Goal: Task Accomplishment & Management: Use online tool/utility

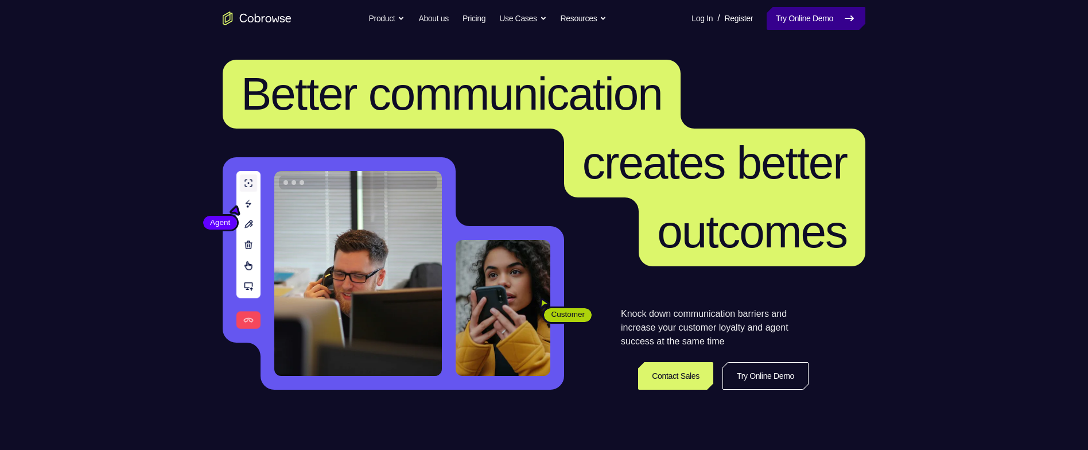
click at [791, 17] on link "Try Online Demo" at bounding box center [816, 18] width 99 height 23
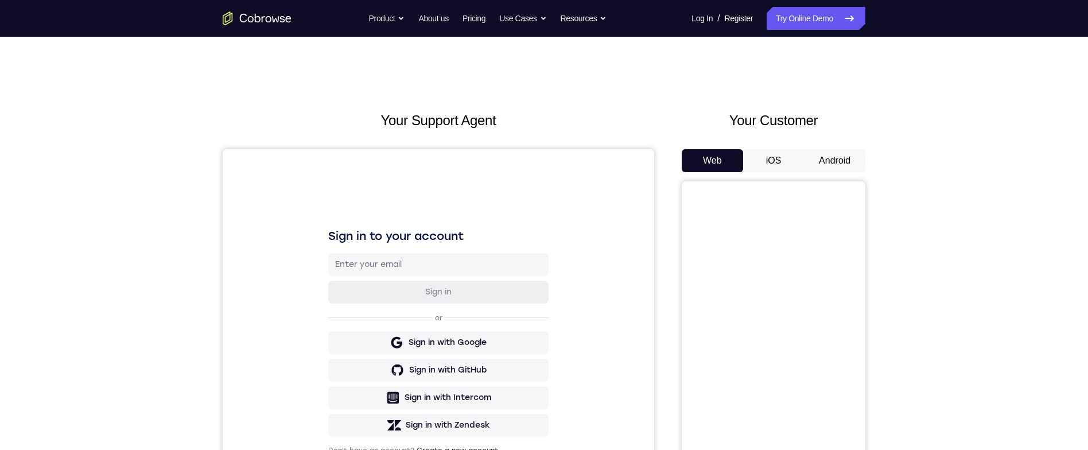
click at [825, 153] on button "Android" at bounding box center [834, 160] width 61 height 23
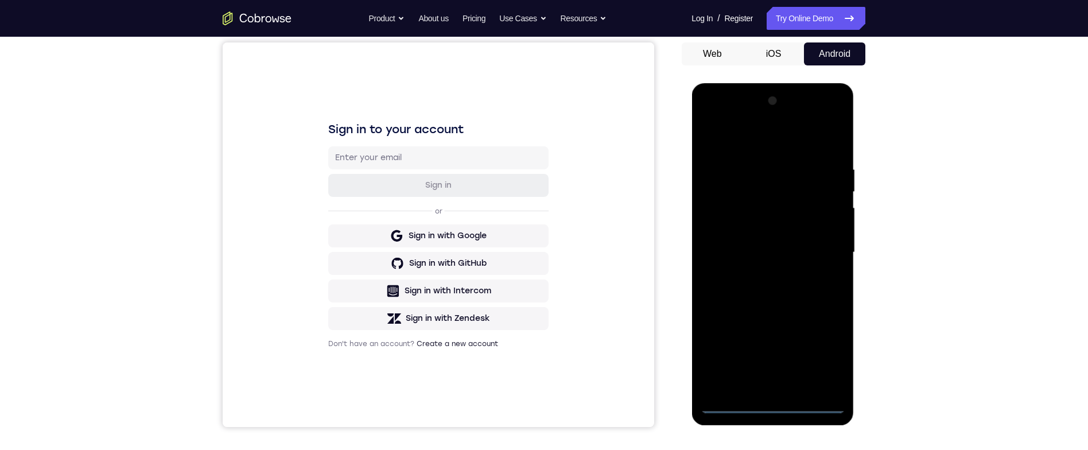
scroll to position [112, 0]
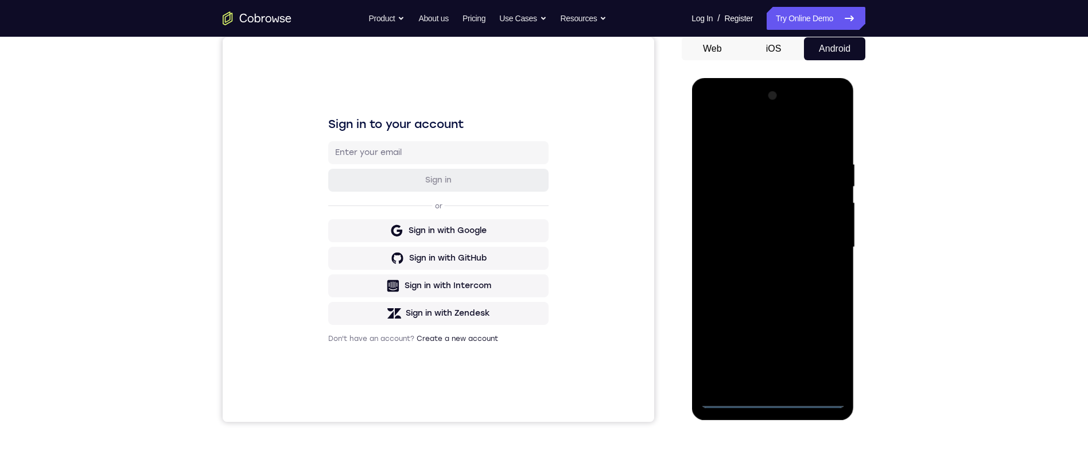
click at [775, 399] on div at bounding box center [772, 247] width 145 height 321
click at [825, 345] on div at bounding box center [772, 247] width 145 height 321
click at [755, 126] on div at bounding box center [772, 247] width 145 height 321
click at [821, 243] on div at bounding box center [772, 247] width 145 height 321
click at [764, 264] on div at bounding box center [772, 247] width 145 height 321
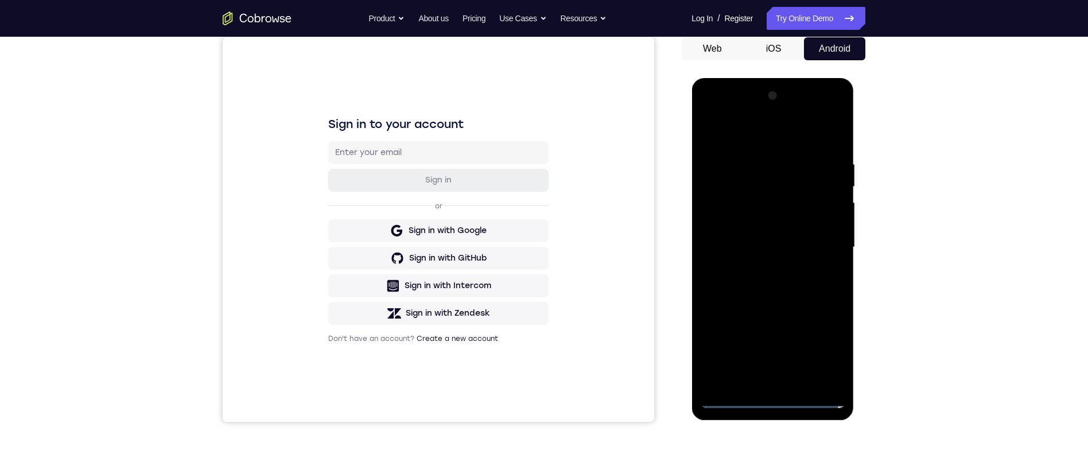
click at [800, 231] on div at bounding box center [772, 247] width 145 height 321
click at [777, 225] on div at bounding box center [772, 247] width 145 height 321
click at [803, 251] on div at bounding box center [772, 247] width 145 height 321
click at [763, 289] on div at bounding box center [772, 247] width 145 height 321
click at [769, 295] on div at bounding box center [772, 247] width 145 height 321
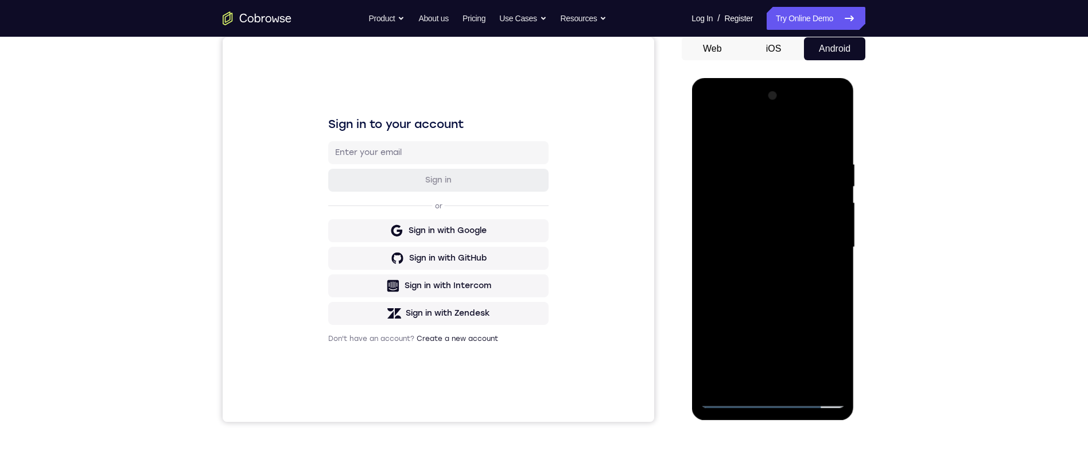
click at [828, 135] on div at bounding box center [772, 247] width 145 height 321
click at [843, 128] on div at bounding box center [772, 247] width 145 height 321
click at [814, 153] on div at bounding box center [772, 247] width 145 height 321
click at [802, 154] on div at bounding box center [772, 247] width 145 height 321
click at [718, 135] on div at bounding box center [772, 247] width 145 height 321
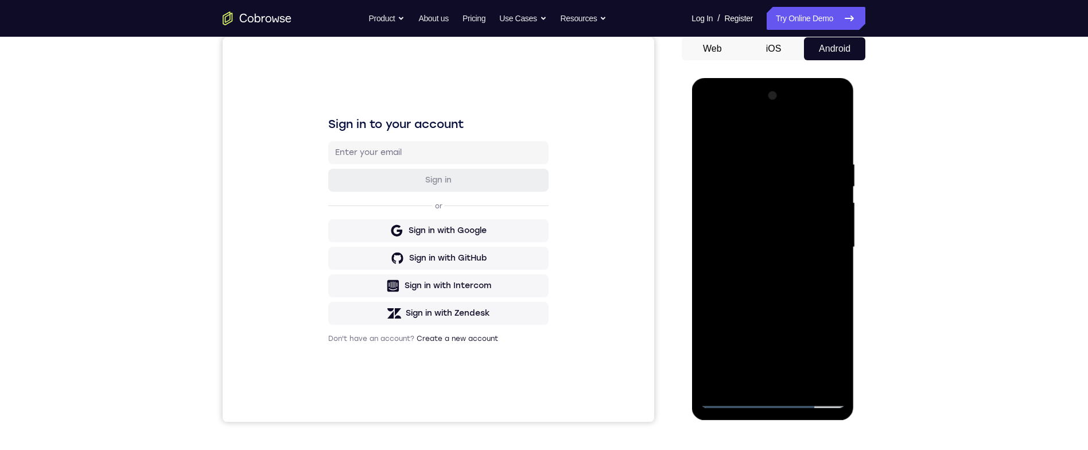
scroll to position [120, 0]
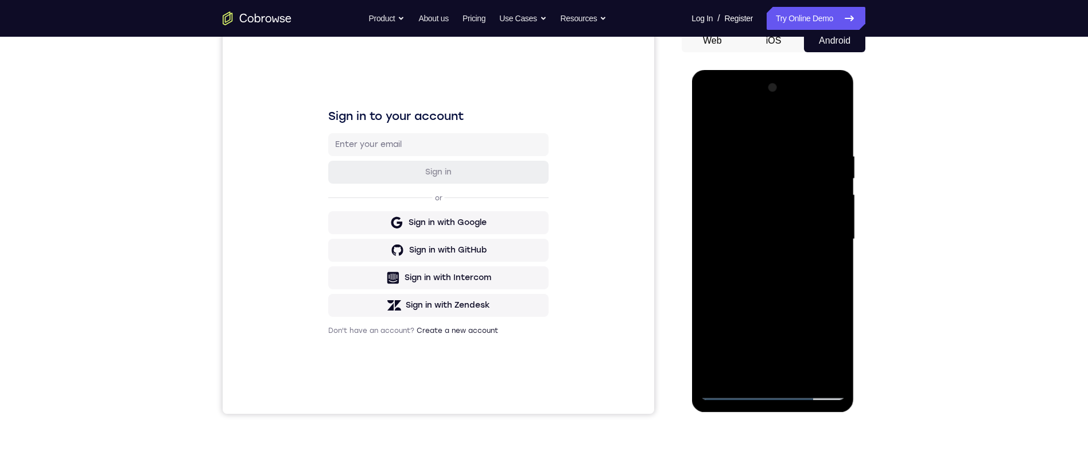
click at [705, 122] on div at bounding box center [772, 239] width 145 height 321
click at [754, 150] on div at bounding box center [772, 239] width 145 height 321
click at [827, 124] on div at bounding box center [772, 239] width 145 height 321
click at [793, 150] on div at bounding box center [772, 239] width 145 height 321
click at [831, 129] on div at bounding box center [772, 239] width 145 height 321
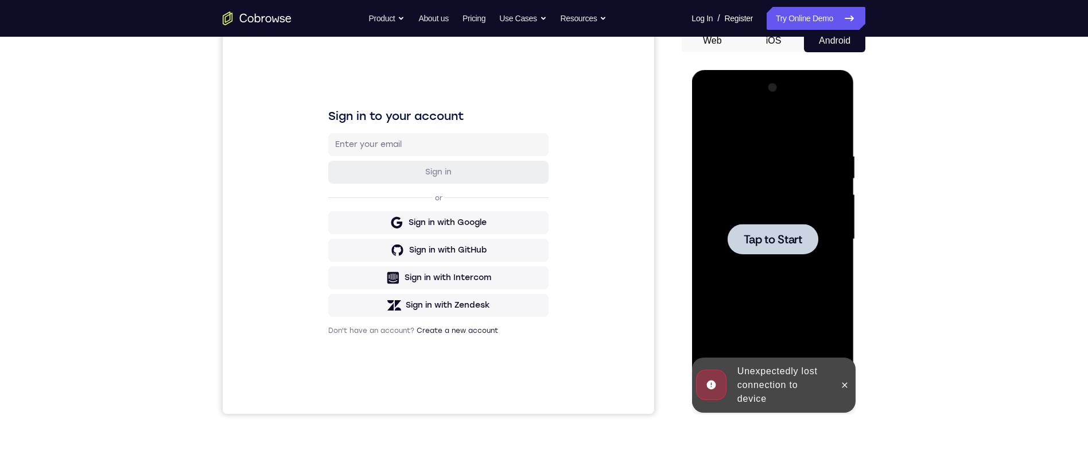
scroll to position [178, 0]
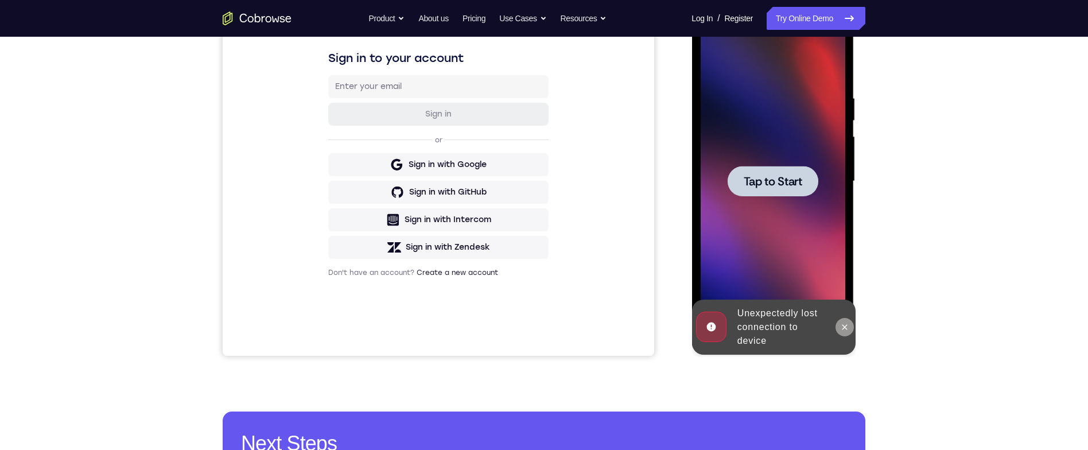
click at [847, 322] on icon at bounding box center [843, 326] width 9 height 9
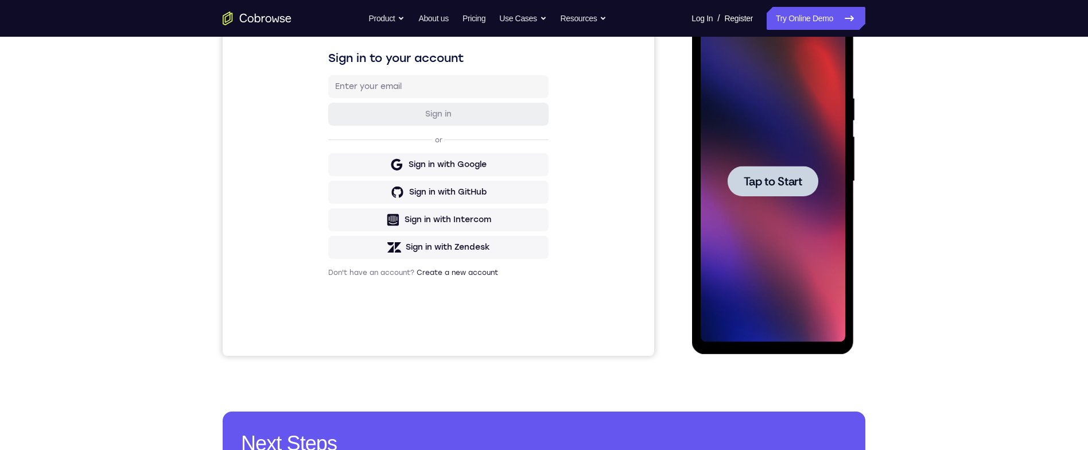
click at [790, 196] on div at bounding box center [772, 181] width 91 height 30
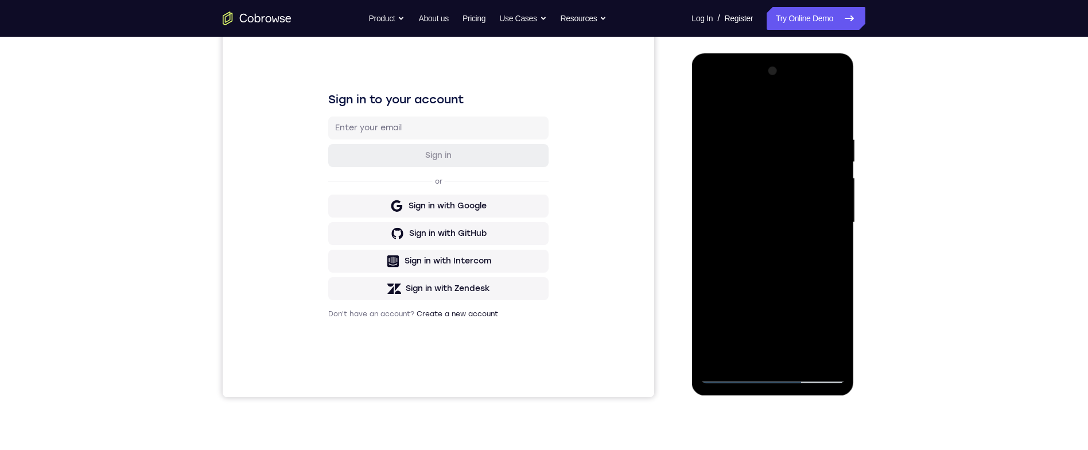
scroll to position [129, 0]
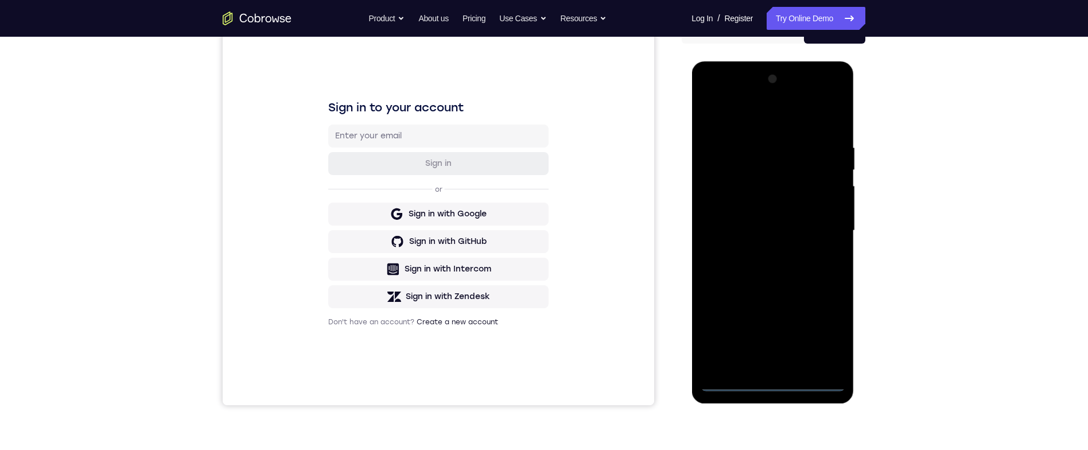
click at [781, 390] on div at bounding box center [772, 230] width 145 height 321
click at [823, 322] on div at bounding box center [772, 230] width 145 height 321
click at [800, 123] on div at bounding box center [772, 230] width 145 height 321
click at [827, 224] on div at bounding box center [772, 230] width 145 height 321
click at [758, 368] on div at bounding box center [772, 230] width 145 height 321
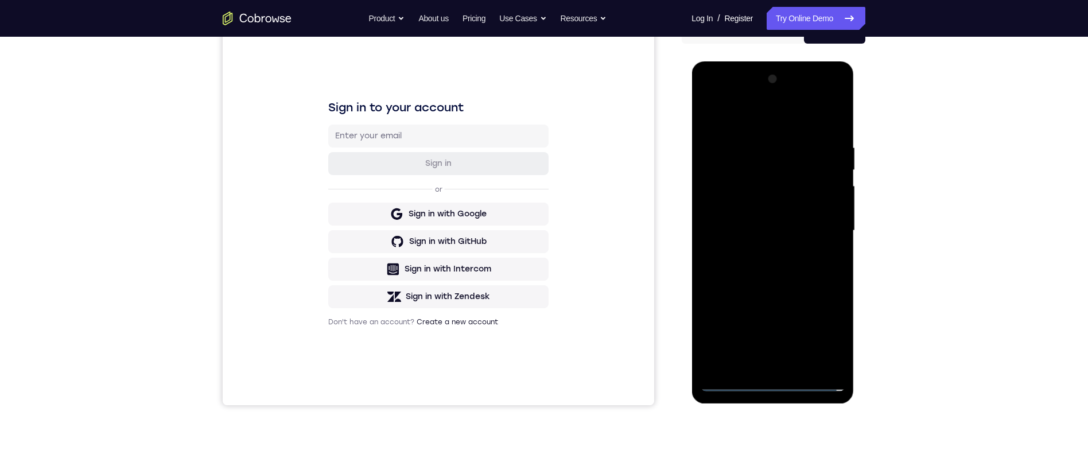
click at [760, 220] on div at bounding box center [772, 230] width 145 height 321
click at [756, 208] on div at bounding box center [772, 230] width 145 height 321
click at [761, 230] on div at bounding box center [772, 230] width 145 height 321
click at [773, 269] on div at bounding box center [772, 230] width 145 height 321
click at [810, 262] on div at bounding box center [772, 230] width 145 height 321
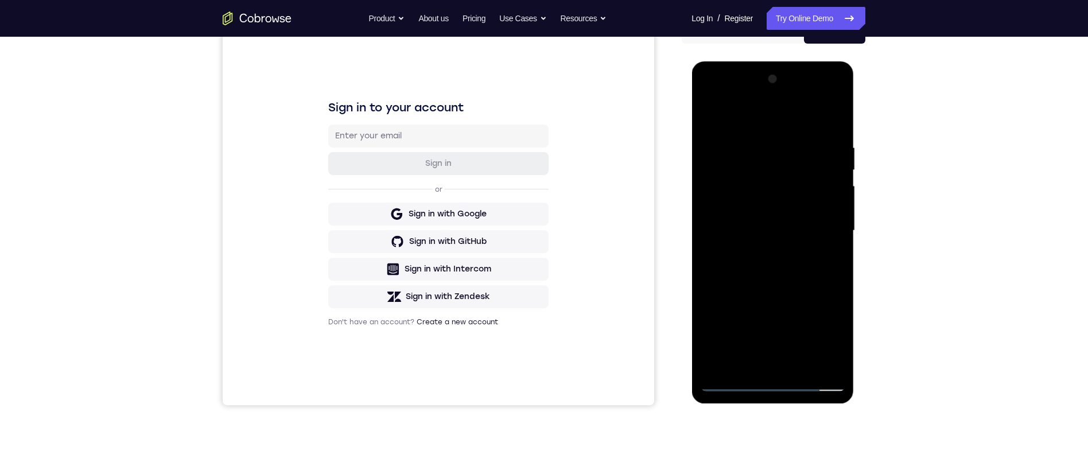
click at [839, 117] on div at bounding box center [772, 230] width 145 height 321
click at [709, 123] on div at bounding box center [772, 230] width 145 height 321
click at [824, 360] on div at bounding box center [772, 230] width 145 height 321
click at [804, 360] on div at bounding box center [772, 230] width 145 height 321
click at [808, 290] on div at bounding box center [772, 230] width 145 height 321
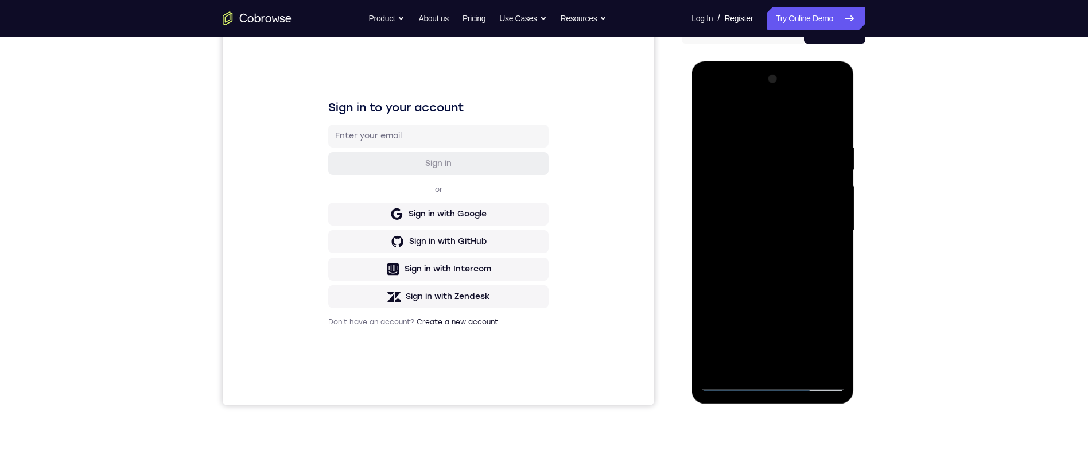
click at [814, 199] on div at bounding box center [772, 230] width 145 height 321
click at [831, 252] on div at bounding box center [772, 230] width 145 height 321
click at [825, 255] on div at bounding box center [772, 230] width 145 height 321
click at [835, 333] on div at bounding box center [772, 230] width 145 height 321
click at [839, 339] on div at bounding box center [772, 230] width 145 height 321
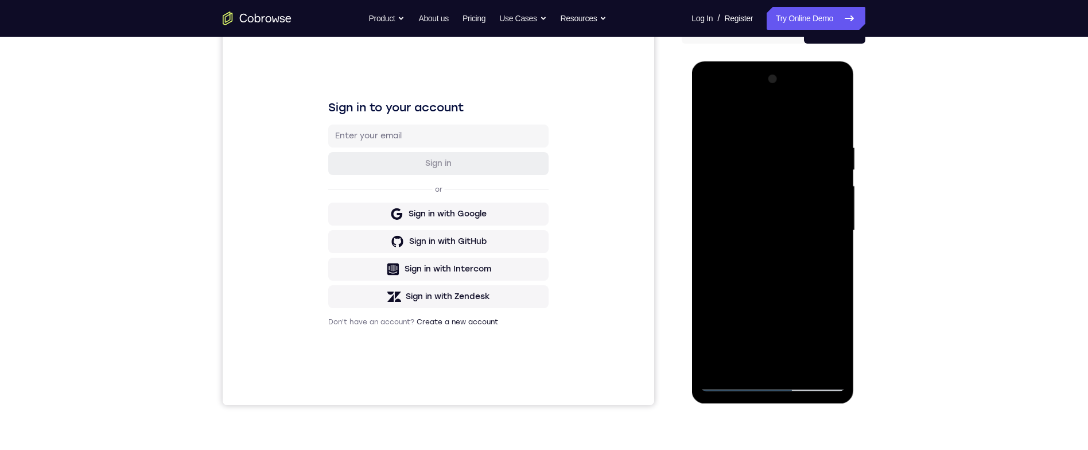
click at [831, 341] on div at bounding box center [772, 230] width 145 height 321
click at [830, 343] on div at bounding box center [772, 230] width 145 height 321
click at [830, 258] on div at bounding box center [772, 230] width 145 height 321
click at [710, 99] on div at bounding box center [772, 230] width 145 height 321
click at [725, 195] on div at bounding box center [772, 230] width 145 height 321
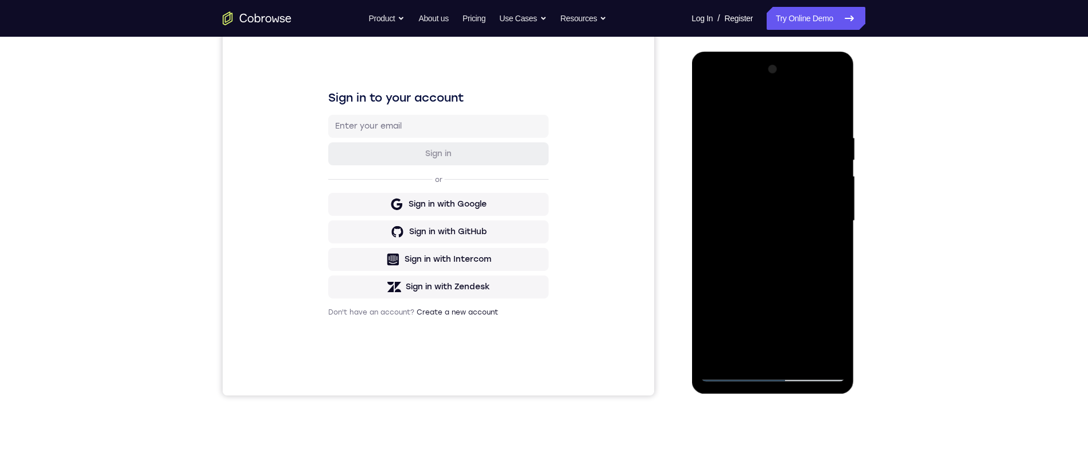
scroll to position [142, 0]
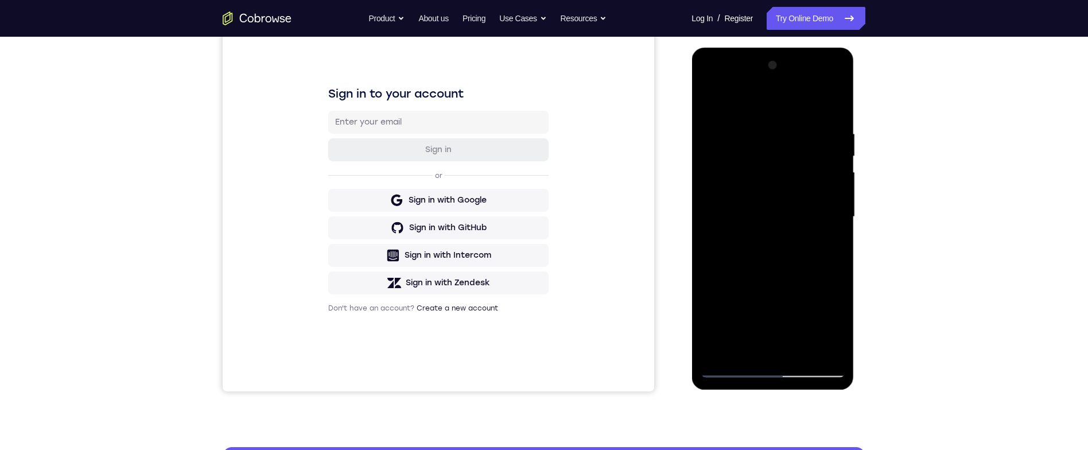
click at [804, 348] on div at bounding box center [772, 216] width 145 height 321
click at [816, 203] on div at bounding box center [772, 216] width 145 height 321
click at [832, 239] on div at bounding box center [772, 216] width 145 height 321
click at [832, 348] on div at bounding box center [772, 216] width 145 height 321
click at [722, 103] on div at bounding box center [772, 216] width 145 height 321
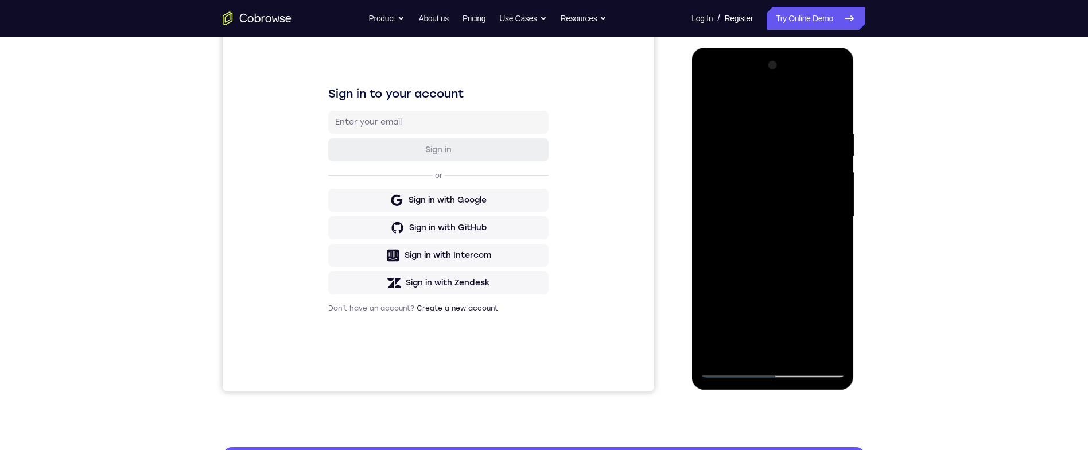
click at [776, 223] on div at bounding box center [772, 216] width 145 height 321
click at [827, 239] on div at bounding box center [772, 216] width 145 height 321
click at [707, 98] on div at bounding box center [772, 216] width 145 height 321
click at [779, 261] on div at bounding box center [772, 216] width 145 height 321
click at [718, 99] on div at bounding box center [772, 216] width 145 height 321
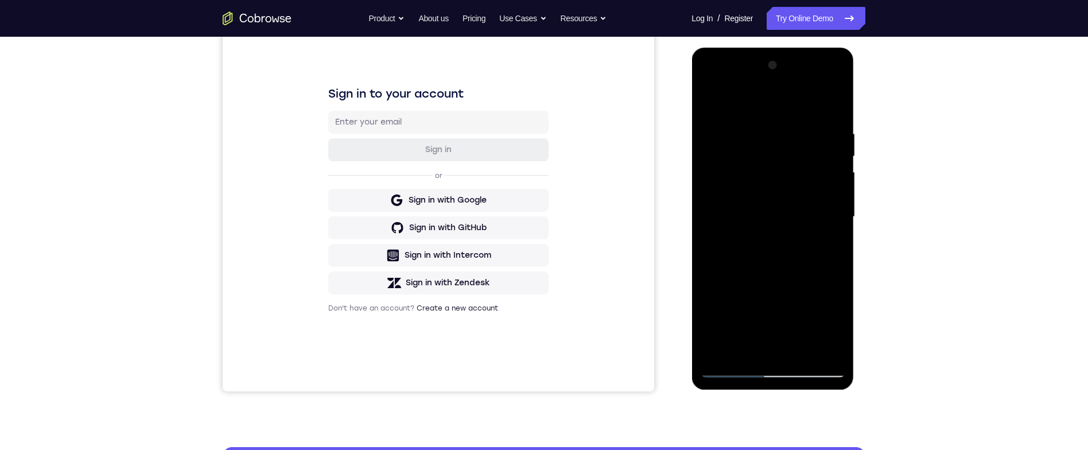
click at [839, 155] on div at bounding box center [772, 216] width 145 height 321
click at [835, 151] on div at bounding box center [772, 216] width 145 height 321
click at [837, 149] on div at bounding box center [772, 216] width 145 height 321
click at [711, 100] on div at bounding box center [772, 216] width 145 height 321
click at [761, 124] on div at bounding box center [772, 216] width 145 height 321
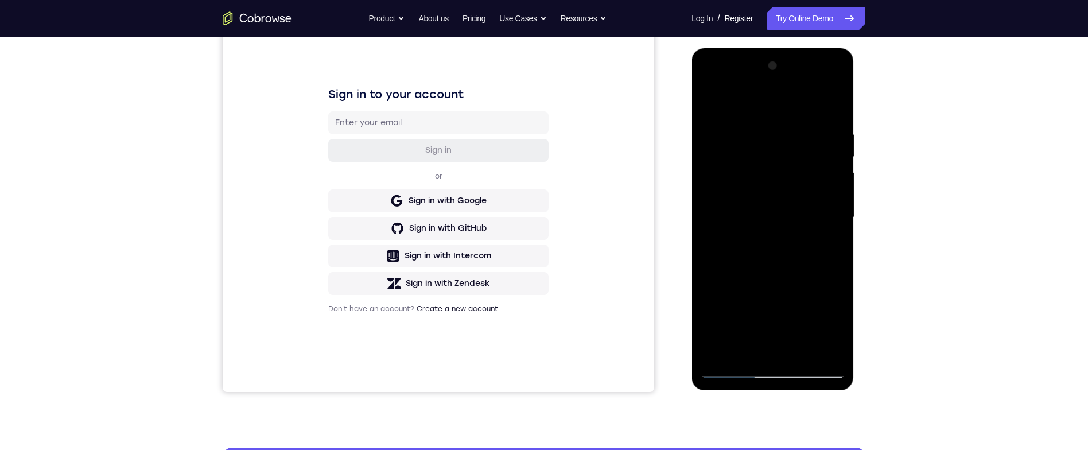
click at [833, 157] on div at bounding box center [772, 217] width 145 height 321
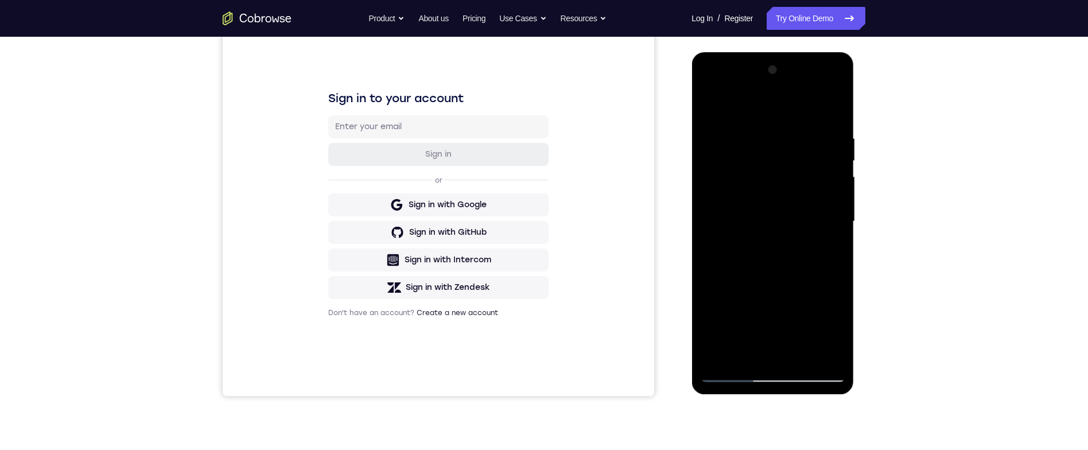
click at [835, 173] on div at bounding box center [772, 221] width 145 height 321
click at [833, 177] on div at bounding box center [772, 221] width 145 height 321
click at [829, 172] on div at bounding box center [772, 221] width 145 height 321
click at [833, 172] on div at bounding box center [772, 221] width 145 height 321
click at [837, 153] on div at bounding box center [772, 221] width 145 height 321
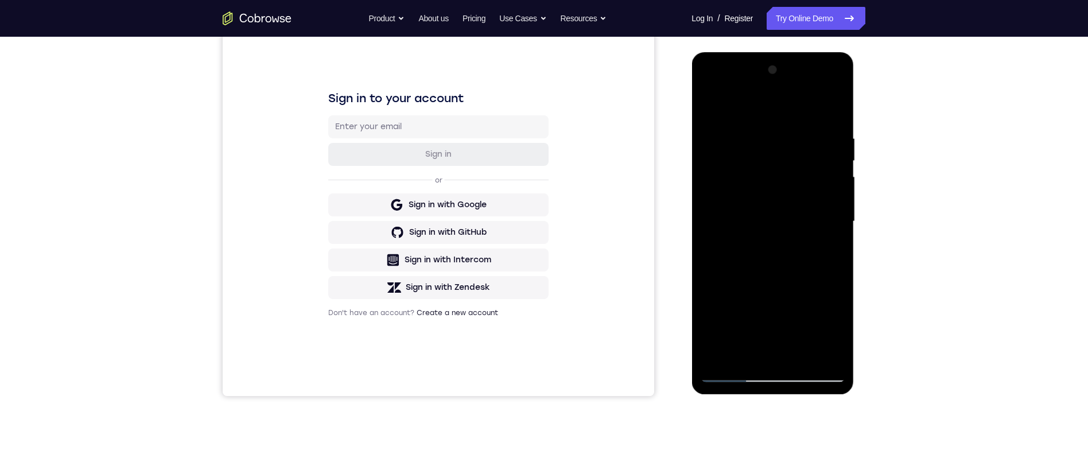
click at [837, 161] on div at bounding box center [772, 221] width 145 height 321
click at [835, 165] on div at bounding box center [772, 221] width 145 height 321
click at [833, 166] on div at bounding box center [772, 221] width 145 height 321
click at [833, 112] on div at bounding box center [772, 221] width 145 height 321
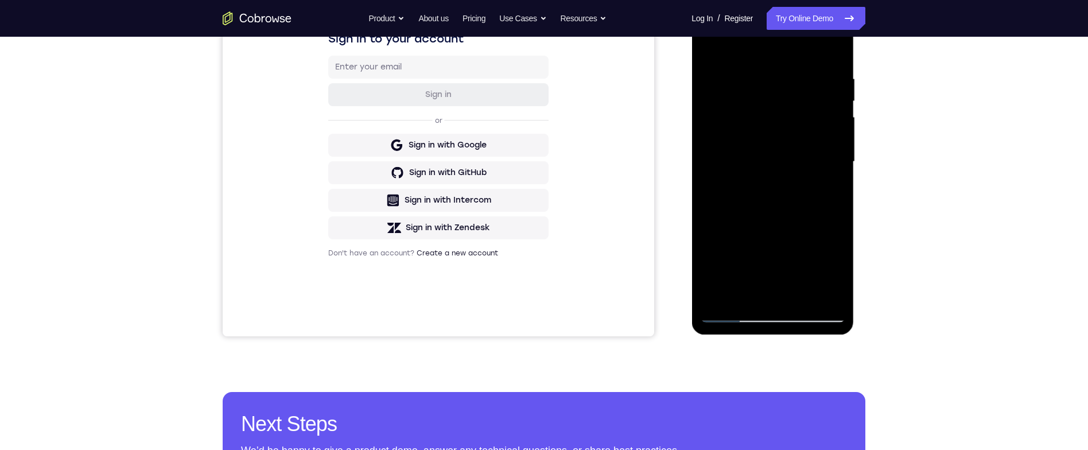
scroll to position [130, 0]
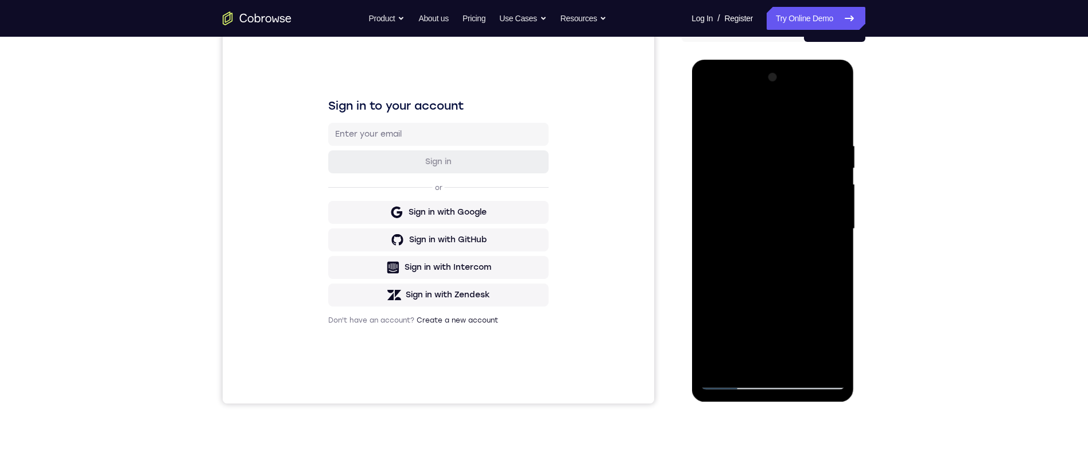
click at [704, 96] on div at bounding box center [772, 228] width 145 height 321
click at [725, 193] on div at bounding box center [772, 228] width 145 height 321
click at [761, 138] on div at bounding box center [772, 228] width 145 height 321
click at [833, 153] on div at bounding box center [772, 228] width 145 height 321
click at [832, 154] on div at bounding box center [772, 228] width 145 height 321
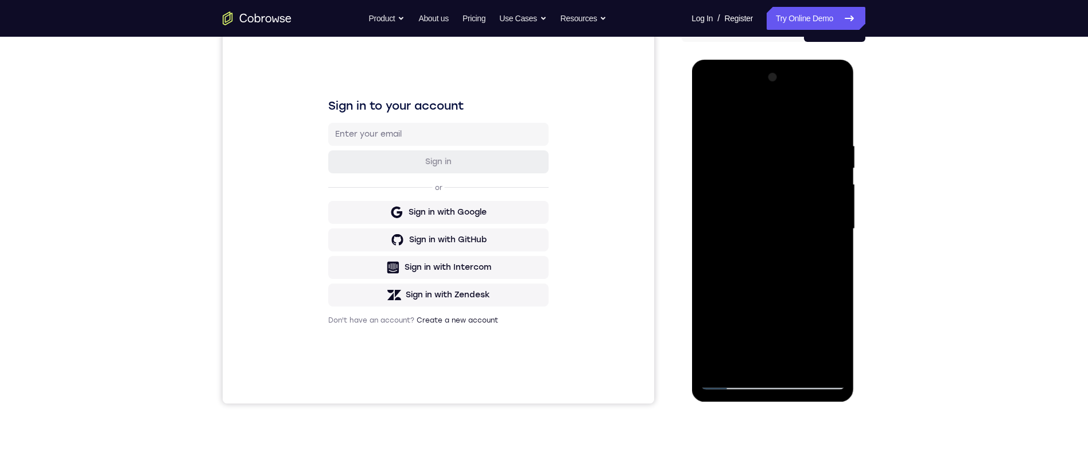
click at [833, 151] on div at bounding box center [772, 228] width 145 height 321
click at [831, 153] on div at bounding box center [772, 228] width 145 height 321
click at [839, 153] on div at bounding box center [772, 228] width 145 height 321
click at [834, 156] on div at bounding box center [772, 228] width 145 height 321
click at [833, 152] on div at bounding box center [772, 228] width 145 height 321
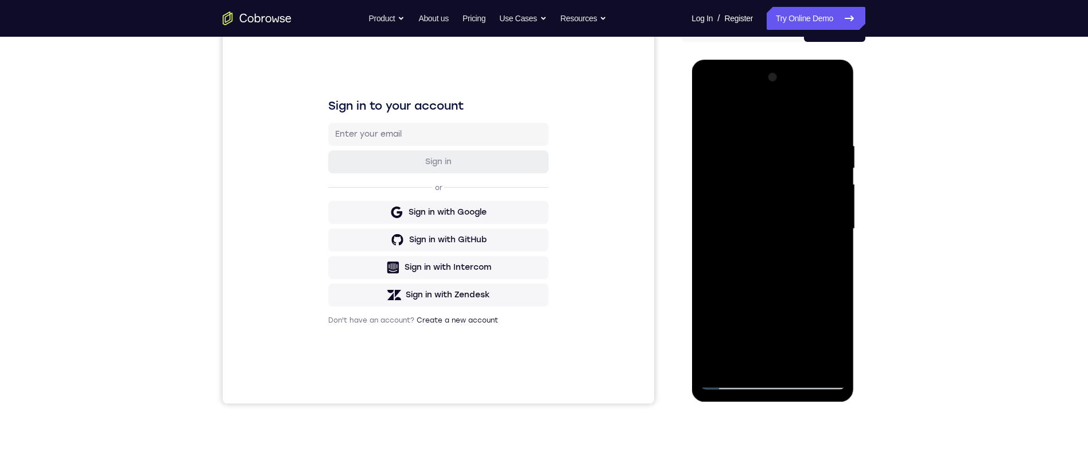
click at [837, 151] on div at bounding box center [772, 228] width 145 height 321
click at [833, 149] on div at bounding box center [772, 228] width 145 height 321
click at [833, 117] on div at bounding box center [772, 228] width 145 height 321
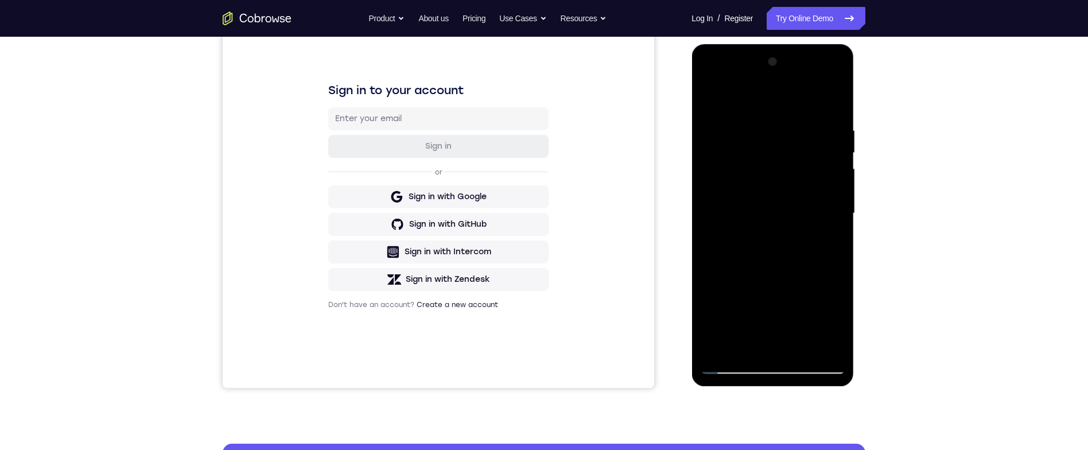
scroll to position [115, 0]
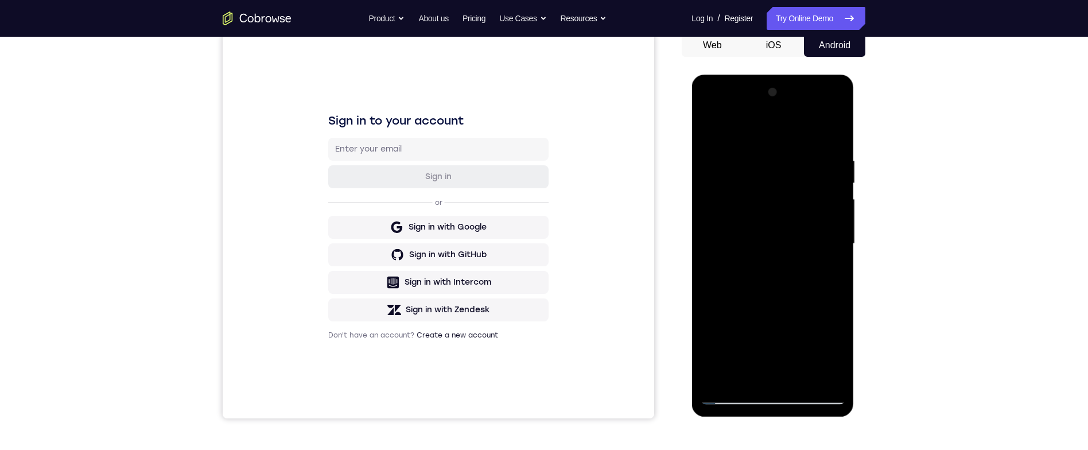
click at [728, 208] on div at bounding box center [772, 243] width 145 height 321
click at [794, 150] on div at bounding box center [772, 243] width 145 height 321
click at [869, 147] on div "Your Support Agent Your Customer Web iOS Android Next Steps We’d be happy to gi…" at bounding box center [544, 299] width 734 height 757
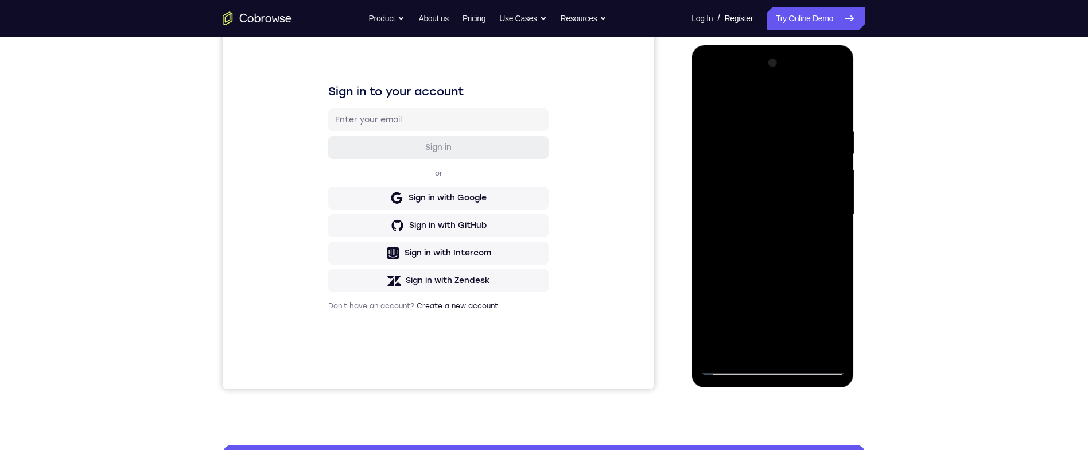
scroll to position [146, 0]
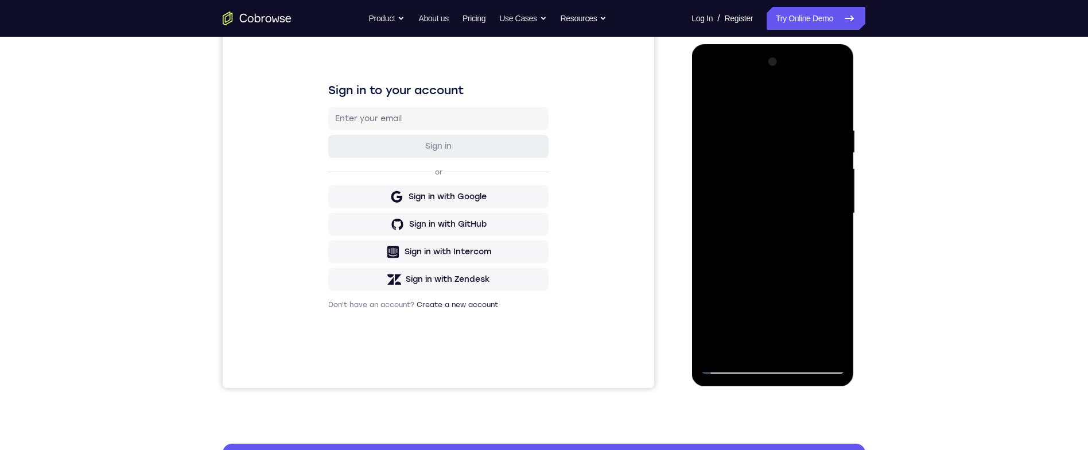
click at [833, 147] on div at bounding box center [772, 213] width 145 height 321
click at [835, 103] on div at bounding box center [772, 213] width 145 height 321
click at [828, 120] on div at bounding box center [772, 213] width 145 height 321
click at [833, 104] on div at bounding box center [772, 213] width 145 height 321
click at [760, 117] on div at bounding box center [772, 213] width 145 height 321
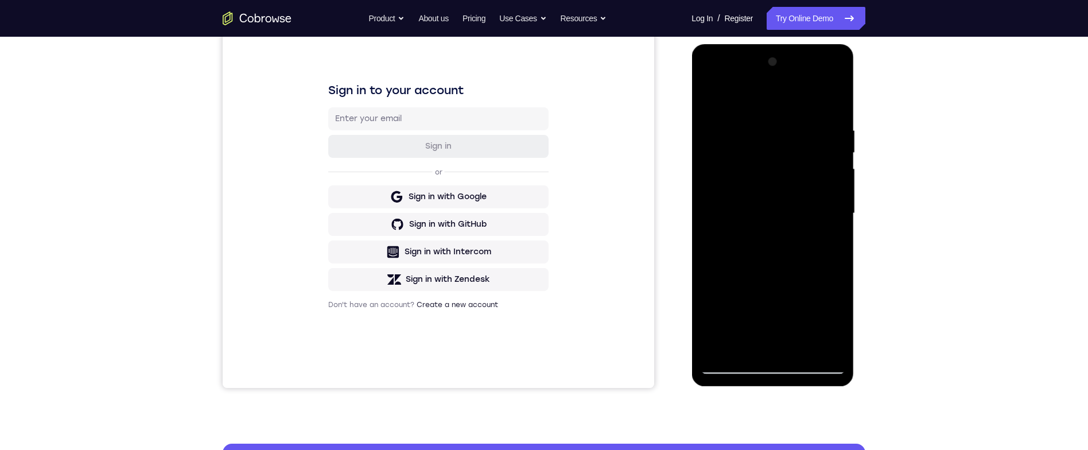
click at [892, 154] on div "Your Support Agent Your Customer Web iOS Android Next Steps We’d be happy to gi…" at bounding box center [544, 269] width 734 height 757
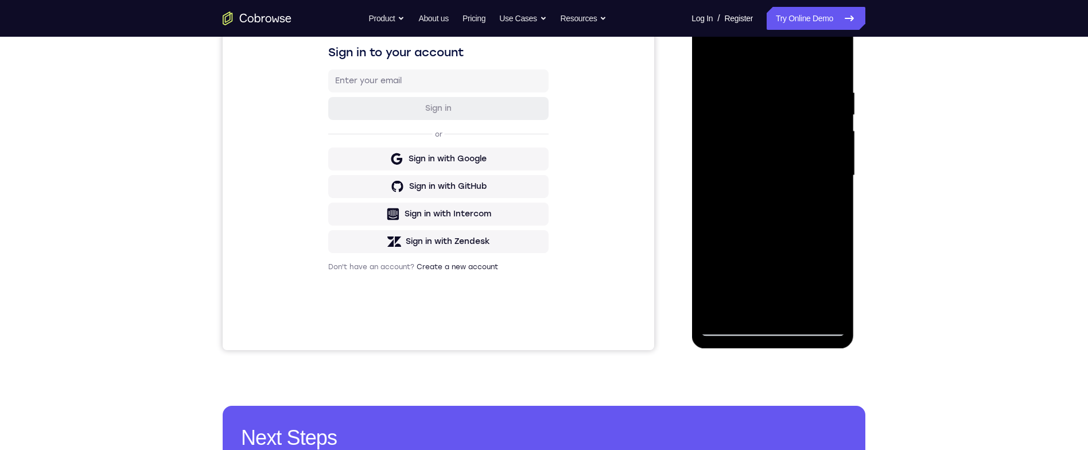
scroll to position [193, 0]
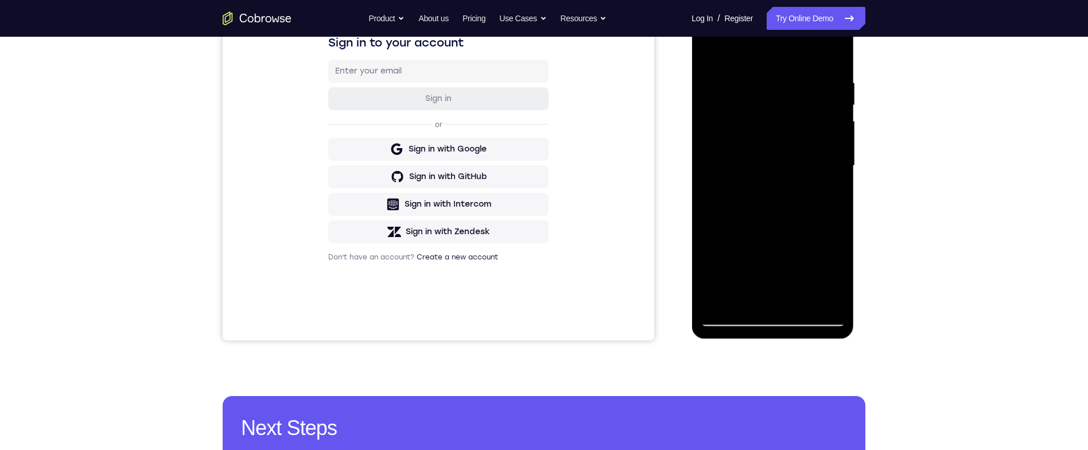
click at [872, 130] on div "Your Support Agent Your Customer Web iOS Android Next Steps We’d be happy to gi…" at bounding box center [544, 221] width 734 height 757
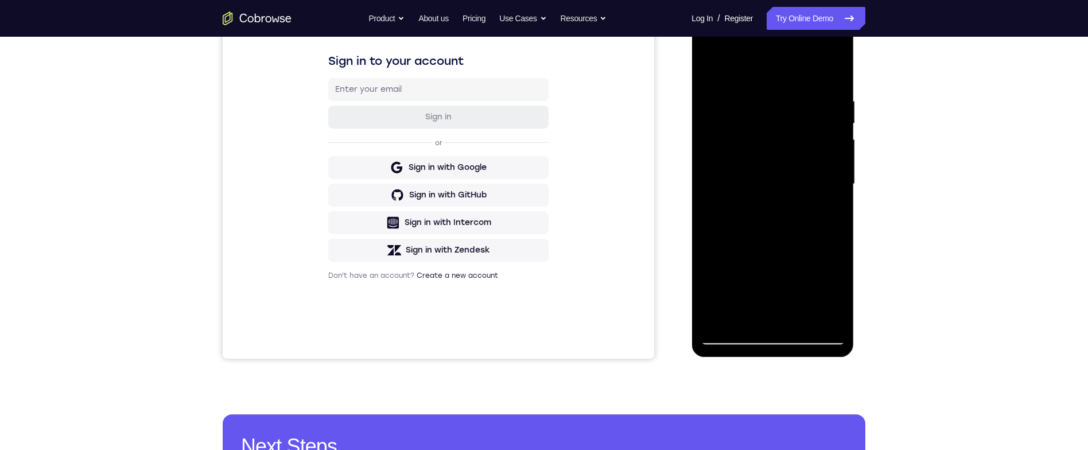
click at [872, 139] on div "Your Support Agent Your Customer Web iOS Android Next Steps We’d be happy to gi…" at bounding box center [544, 240] width 734 height 757
click at [872, 149] on div "Your Support Agent Your Customer Web iOS Android Next Steps We’d be happy to gi…" at bounding box center [544, 240] width 734 height 757
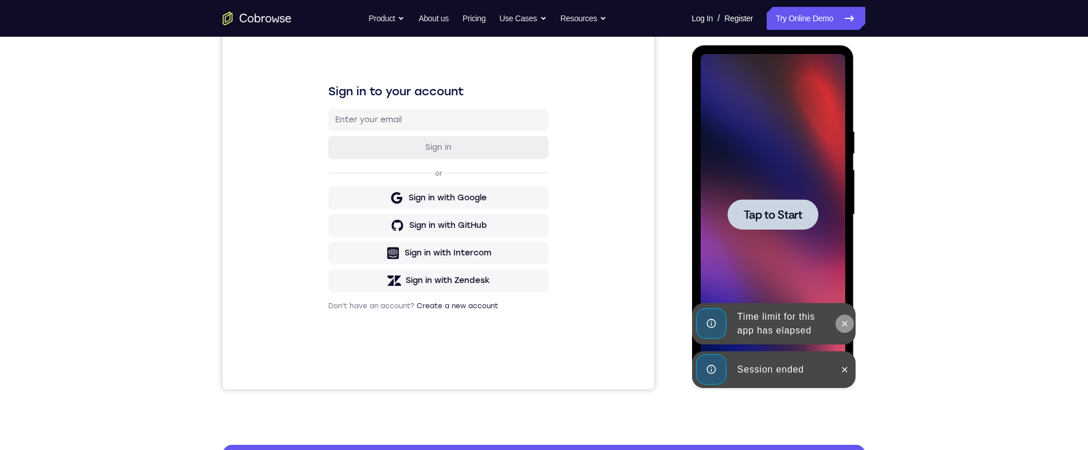
click at [847, 325] on icon at bounding box center [843, 323] width 9 height 9
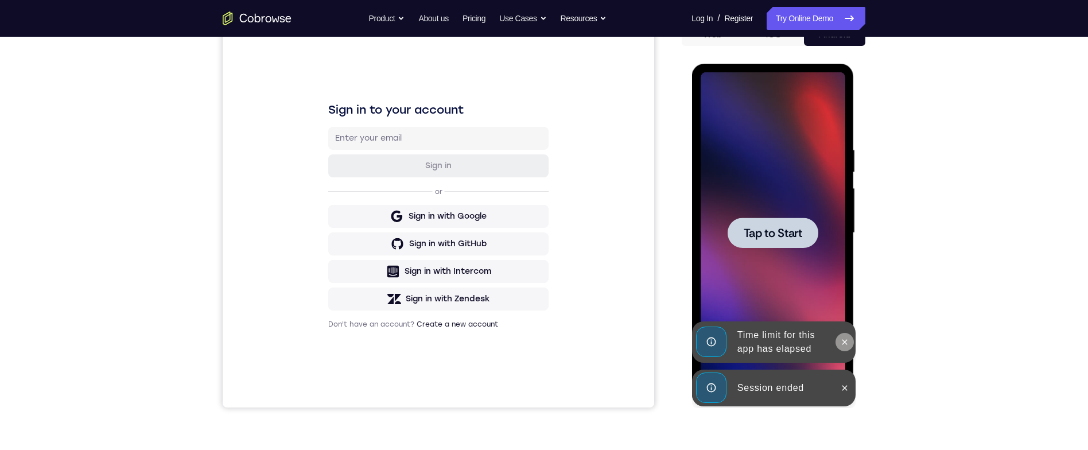
scroll to position [125, 0]
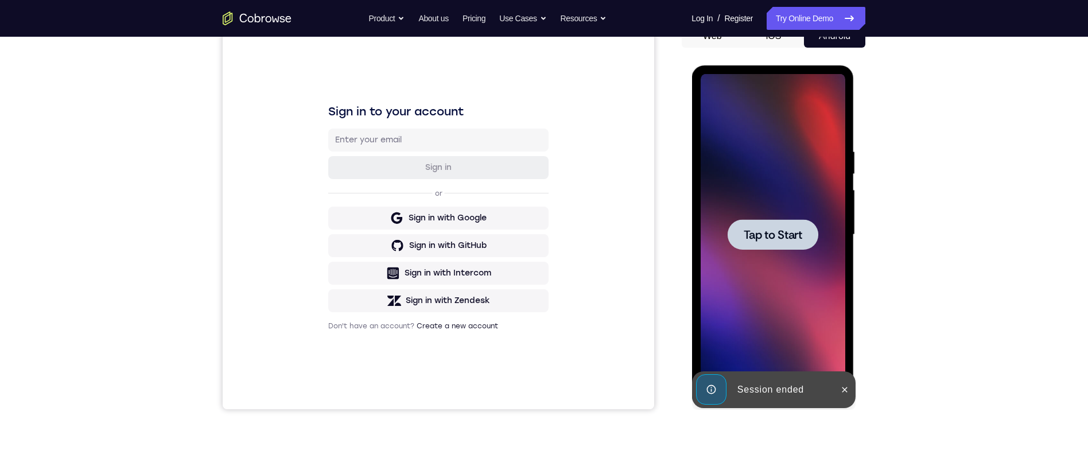
click at [782, 248] on div at bounding box center [772, 234] width 91 height 30
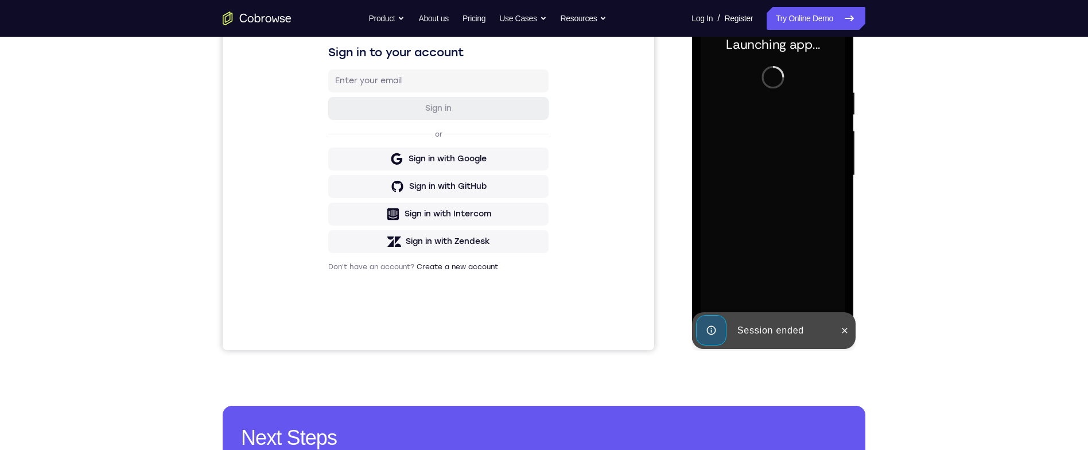
scroll to position [185, 0]
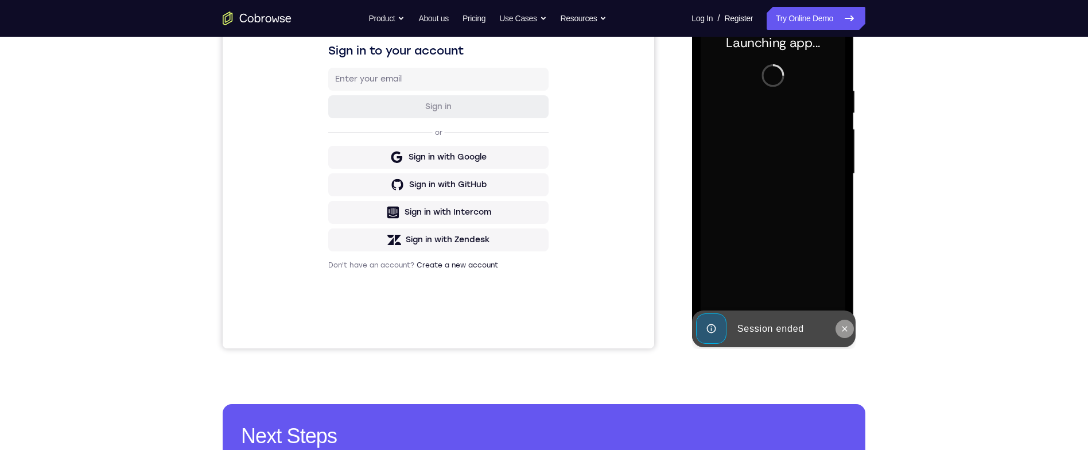
click at [849, 334] on button at bounding box center [844, 329] width 18 height 18
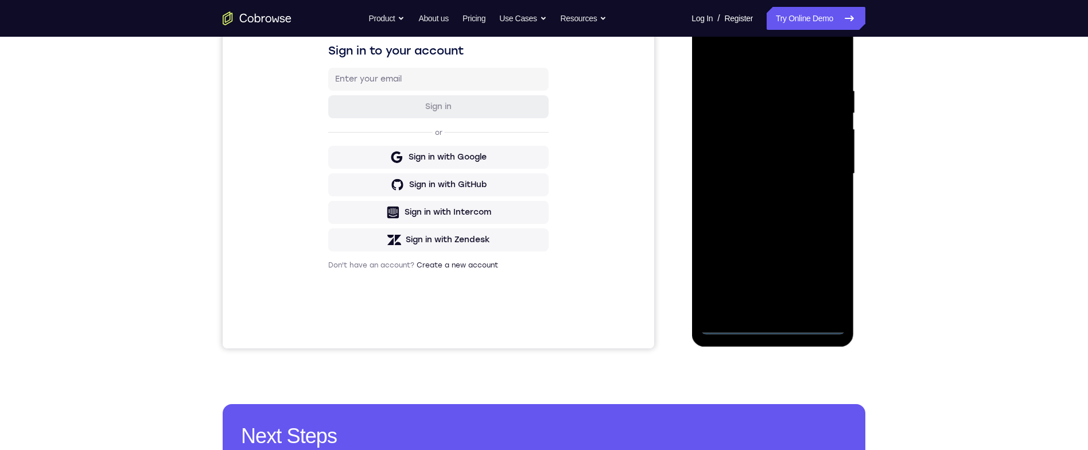
click at [780, 325] on div at bounding box center [772, 173] width 145 height 321
click at [829, 284] on div at bounding box center [772, 173] width 145 height 321
click at [735, 67] on div at bounding box center [772, 173] width 145 height 321
click at [820, 170] on div at bounding box center [772, 173] width 145 height 321
click at [825, 163] on div at bounding box center [772, 173] width 145 height 321
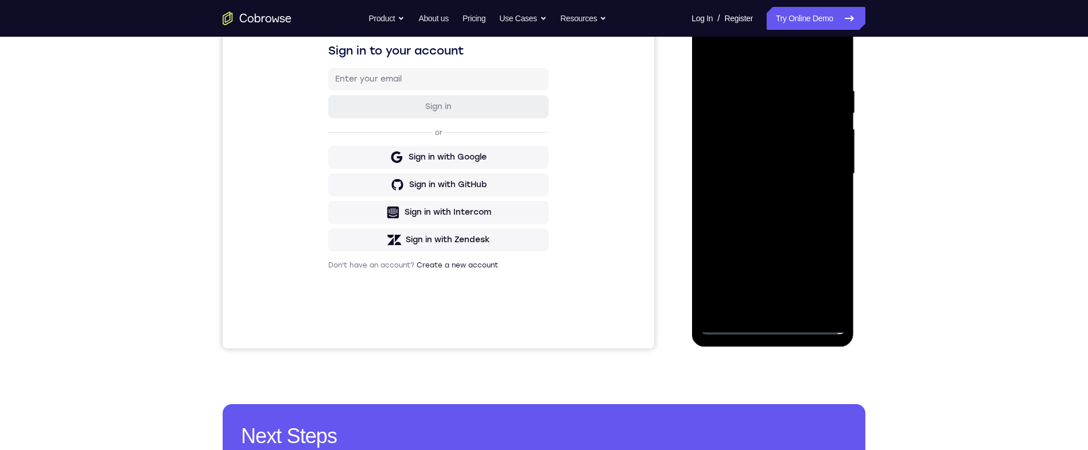
click at [822, 165] on div at bounding box center [772, 173] width 145 height 321
click at [763, 193] on div at bounding box center [772, 173] width 145 height 321
click at [758, 164] on div at bounding box center [772, 173] width 145 height 321
click at [748, 141] on div at bounding box center [772, 173] width 145 height 321
click at [775, 178] on div at bounding box center [772, 173] width 145 height 321
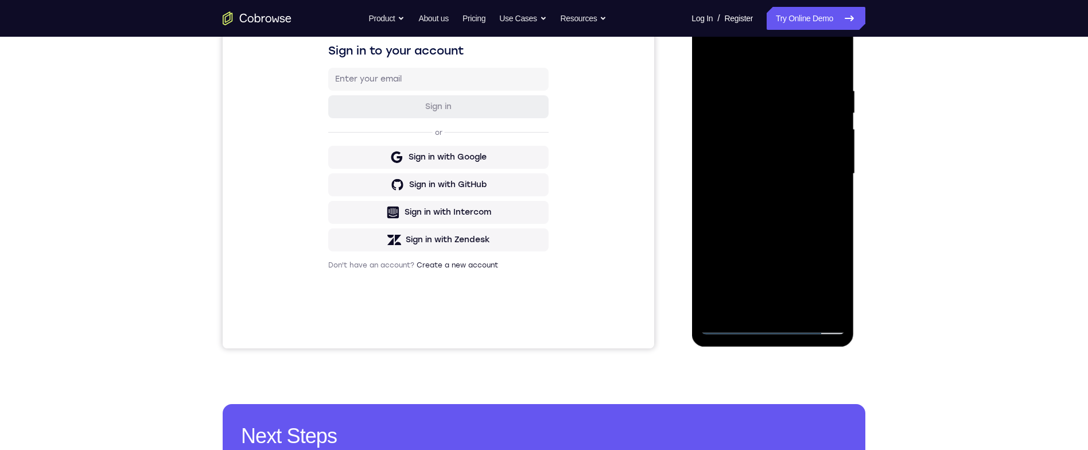
click at [759, 217] on div at bounding box center [772, 173] width 145 height 321
click at [759, 208] on div at bounding box center [772, 173] width 145 height 321
click at [778, 217] on div at bounding box center [772, 173] width 145 height 321
click at [830, 91] on div at bounding box center [772, 173] width 145 height 321
click at [829, 70] on div at bounding box center [772, 173] width 145 height 321
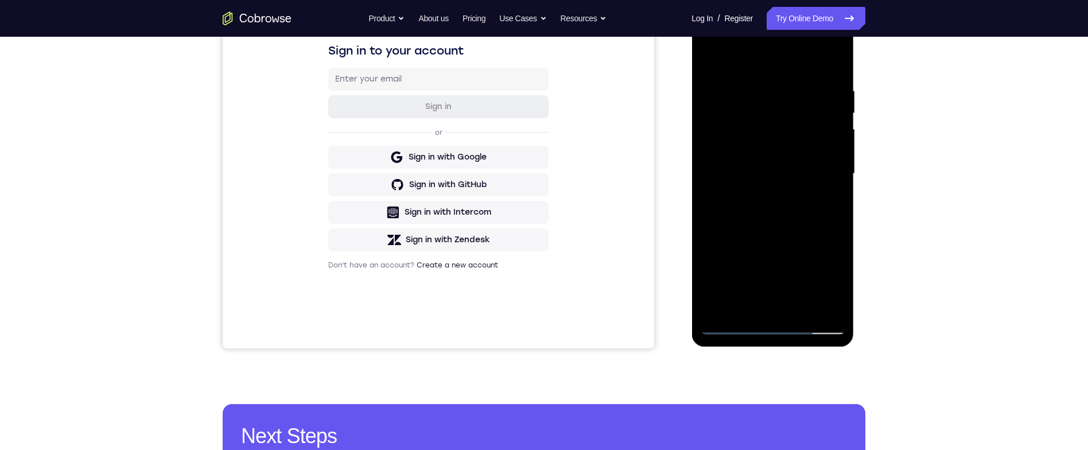
click at [752, 82] on div at bounding box center [772, 173] width 145 height 321
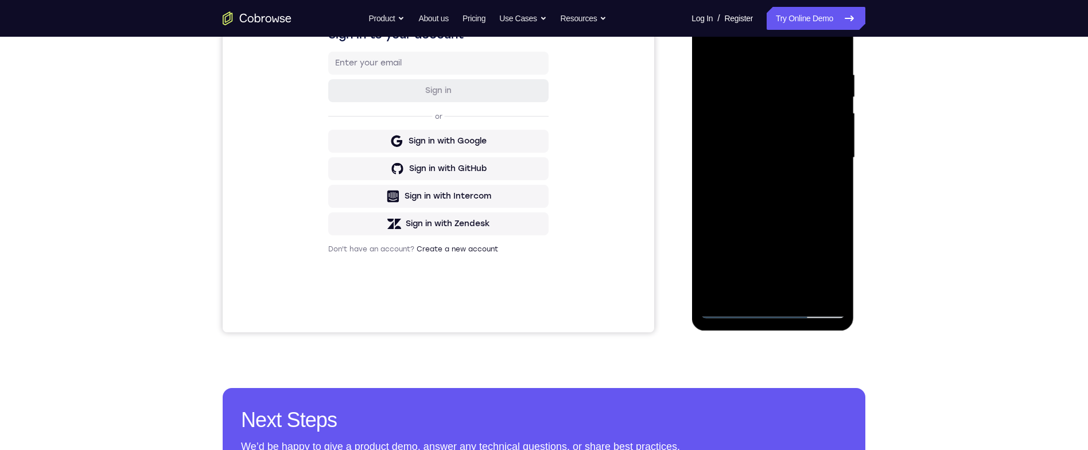
scroll to position [139, 0]
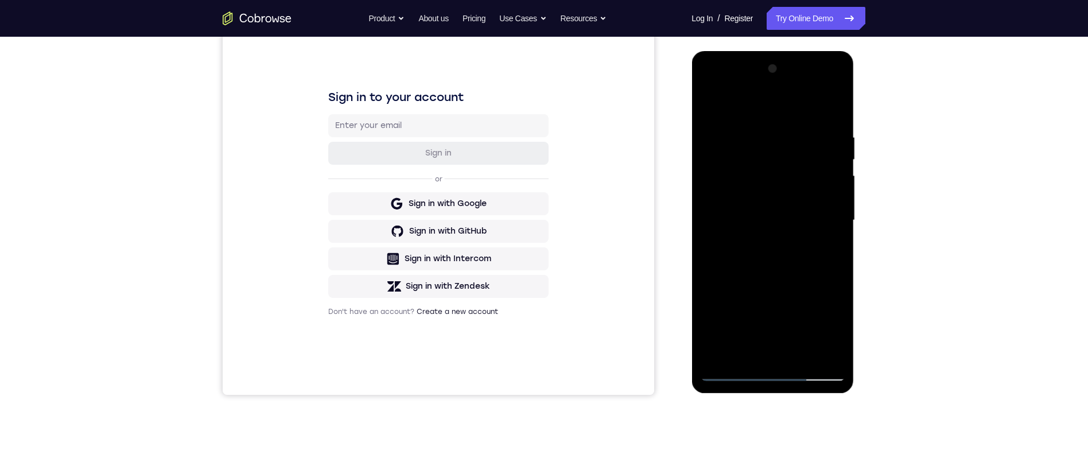
click at [829, 178] on div at bounding box center [772, 220] width 145 height 321
click at [708, 88] on div at bounding box center [772, 220] width 145 height 321
click at [728, 193] on div at bounding box center [772, 220] width 145 height 321
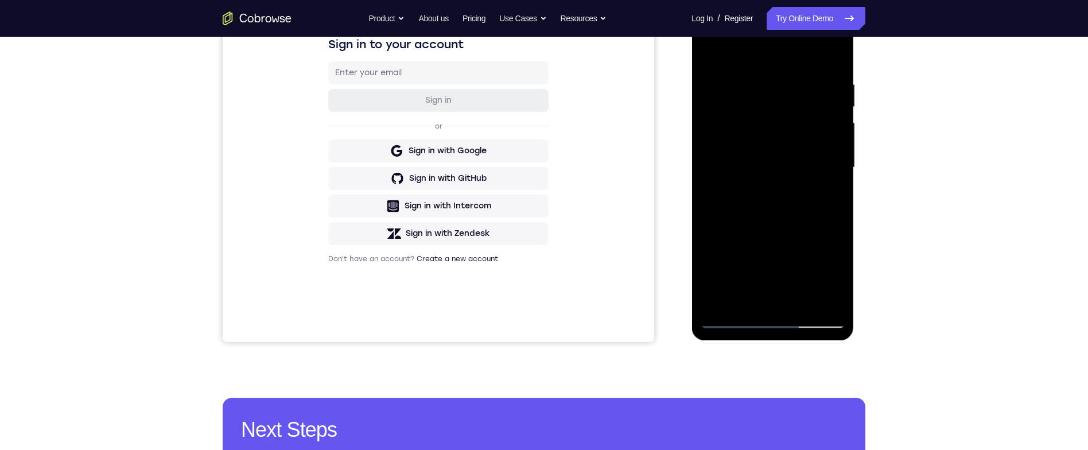
drag, startPoint x: 801, startPoint y: 302, endPoint x: 1116, endPoint y: 174, distance: 340.0
click at [801, 302] on div at bounding box center [772, 167] width 145 height 321
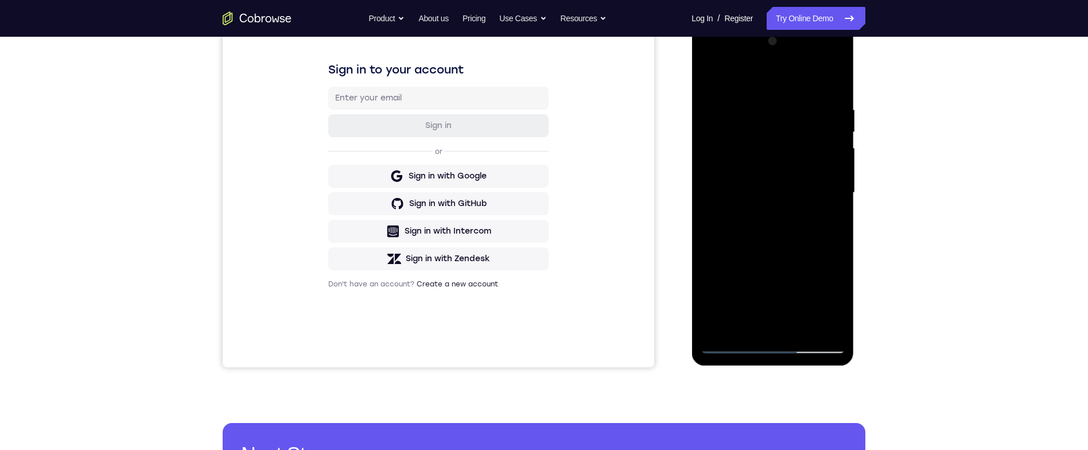
click at [771, 252] on div at bounding box center [772, 192] width 145 height 321
click at [731, 114] on div at bounding box center [772, 192] width 145 height 321
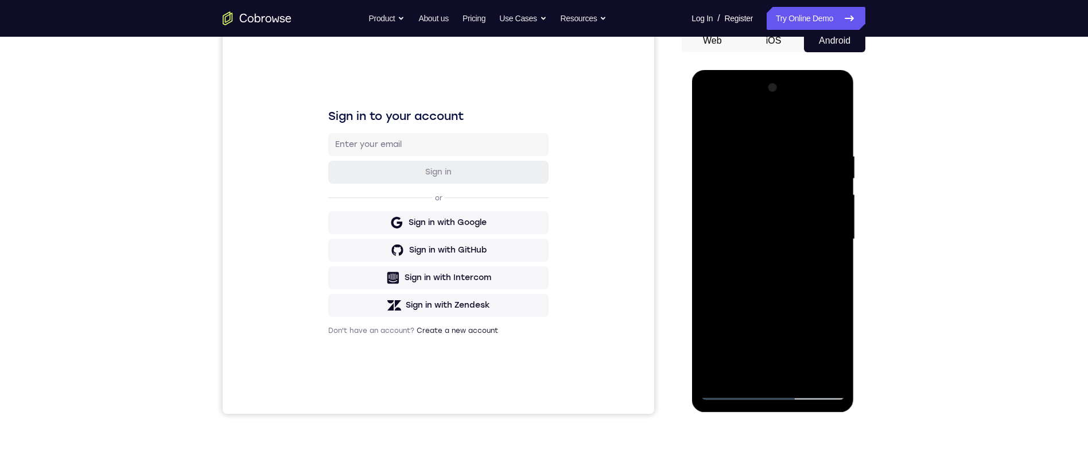
scroll to position [160, 0]
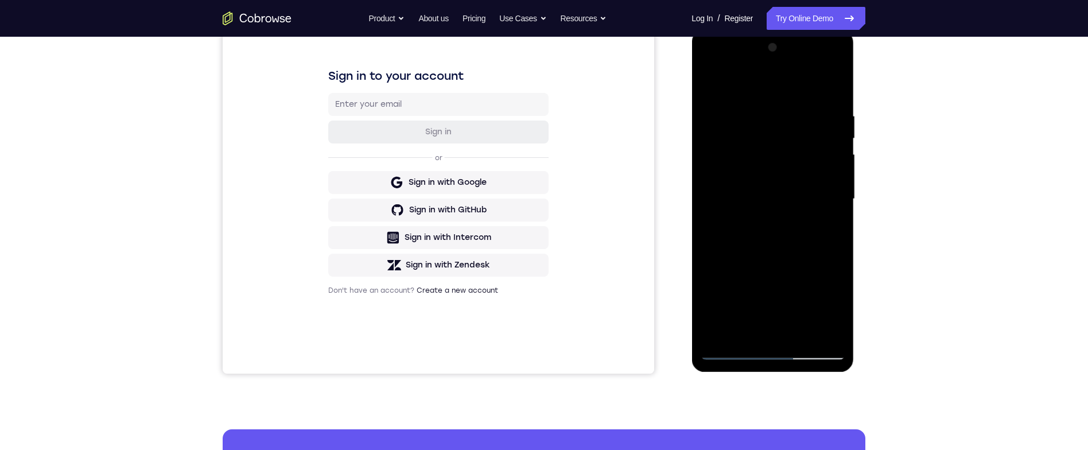
click at [765, 317] on div at bounding box center [772, 198] width 145 height 321
click at [756, 210] on div at bounding box center [772, 198] width 145 height 321
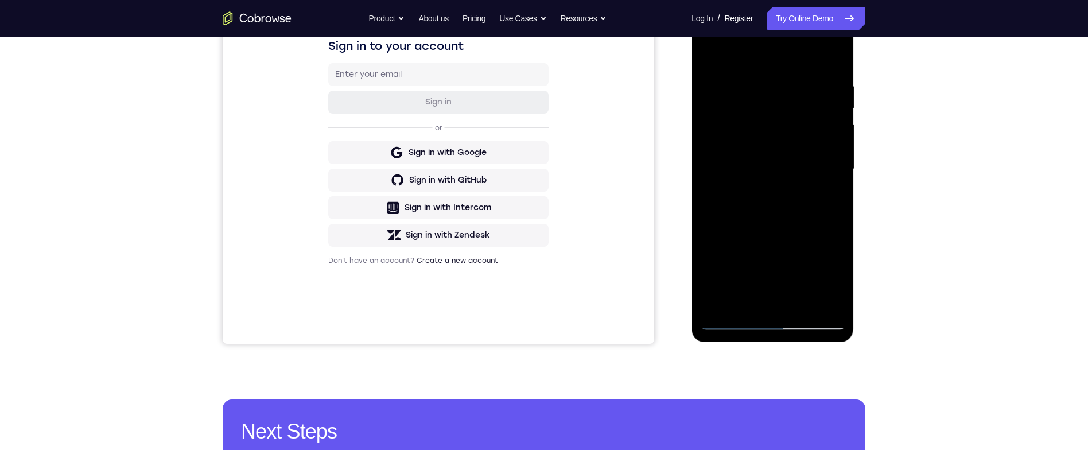
click at [749, 298] on div at bounding box center [772, 169] width 145 height 321
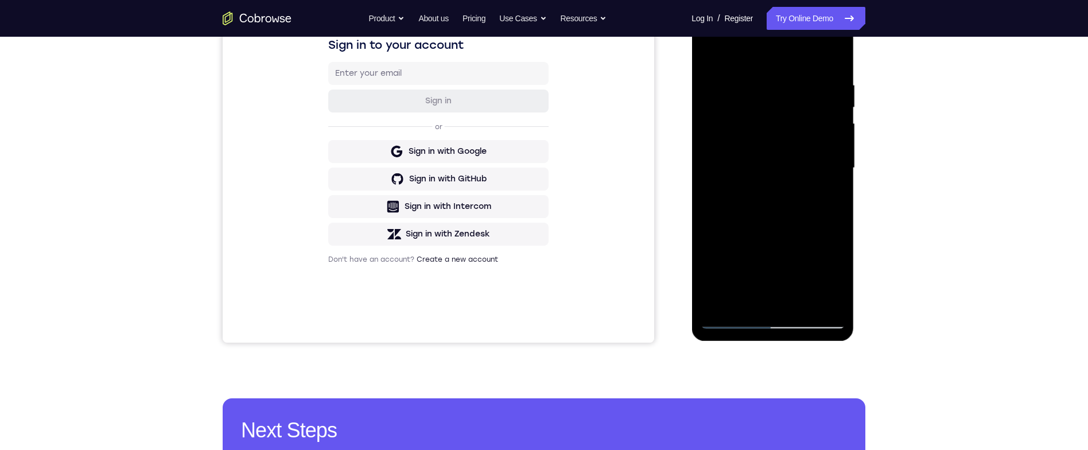
click at [777, 207] on div at bounding box center [772, 167] width 145 height 321
click at [714, 249] on div at bounding box center [772, 167] width 145 height 321
click at [716, 250] on div at bounding box center [772, 167] width 145 height 321
click at [788, 91] on div at bounding box center [772, 167] width 145 height 321
click at [765, 157] on div at bounding box center [772, 167] width 145 height 321
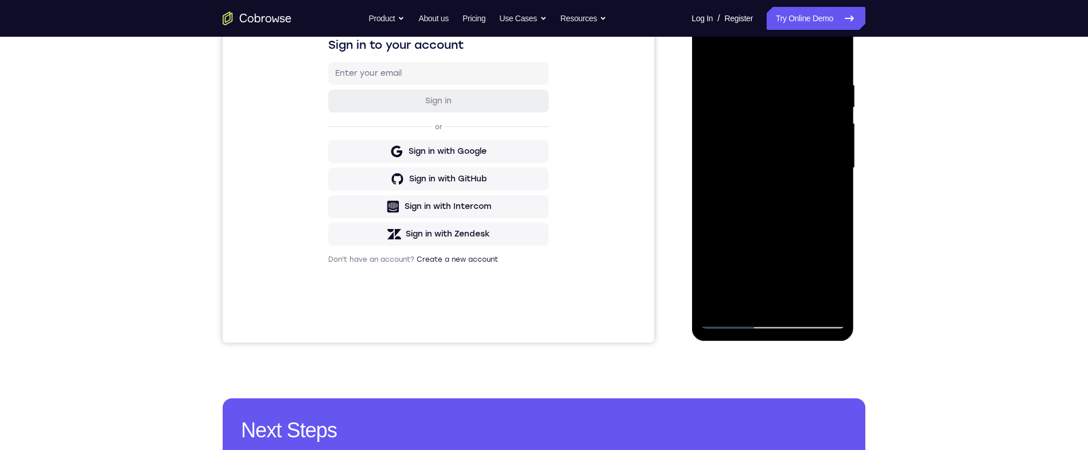
click at [838, 57] on div at bounding box center [772, 167] width 145 height 321
click at [710, 53] on div at bounding box center [772, 167] width 145 height 321
click at [761, 88] on div at bounding box center [772, 167] width 145 height 321
click at [830, 54] on div at bounding box center [772, 167] width 145 height 321
click at [800, 79] on div at bounding box center [772, 167] width 145 height 321
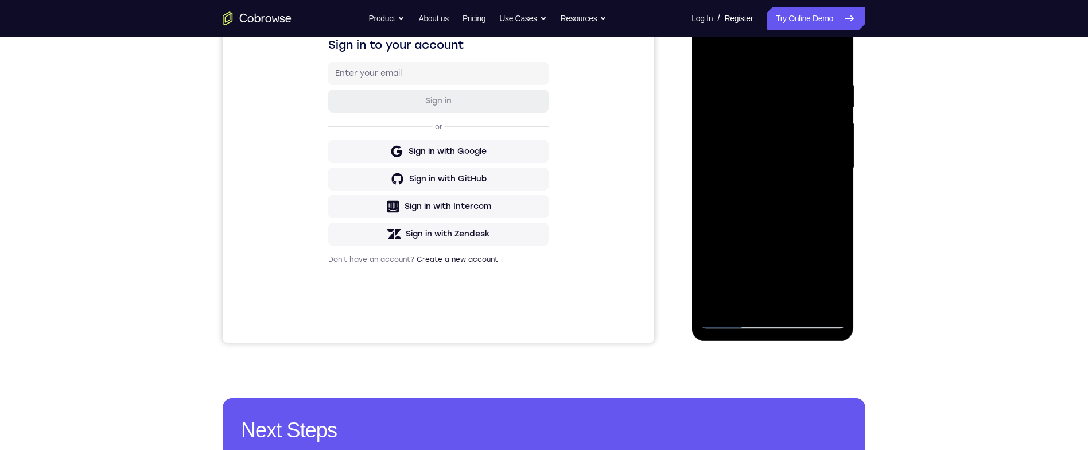
click at [835, 58] on div at bounding box center [772, 167] width 145 height 321
click at [833, 76] on div at bounding box center [772, 167] width 145 height 321
click at [833, 64] on div at bounding box center [772, 167] width 145 height 321
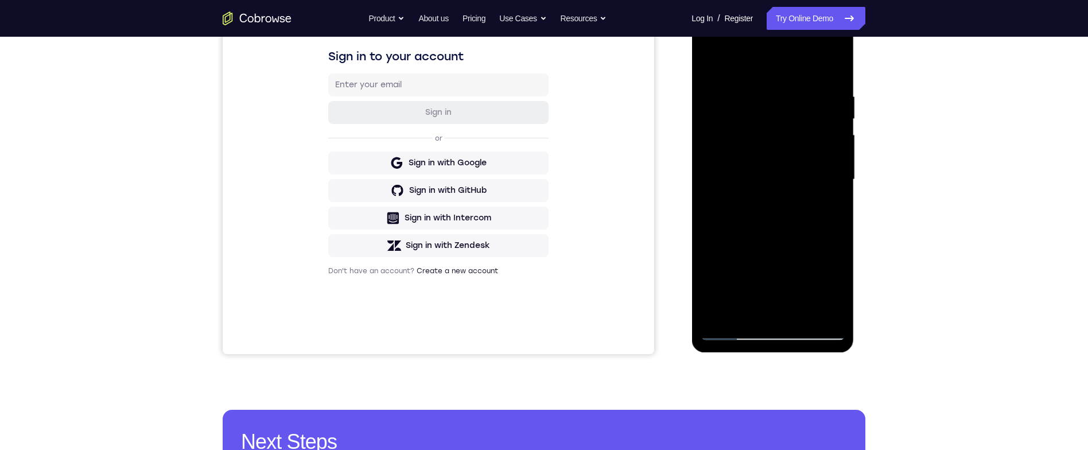
scroll to position [103, 0]
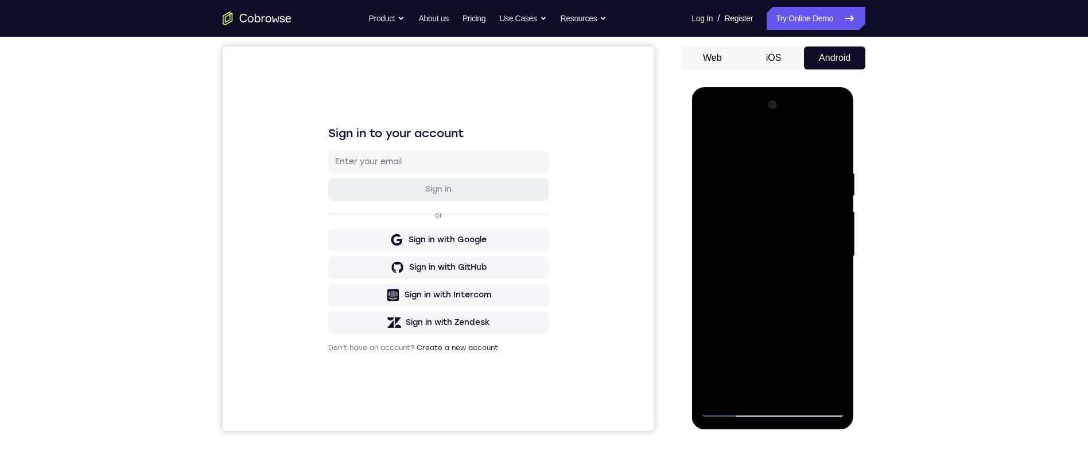
click at [706, 126] on div at bounding box center [772, 256] width 145 height 321
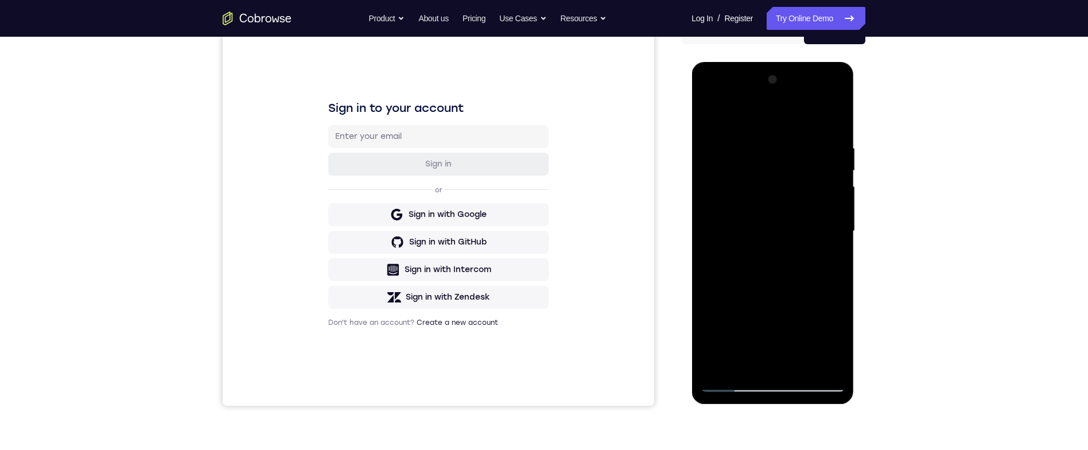
click at [722, 208] on div at bounding box center [772, 231] width 145 height 321
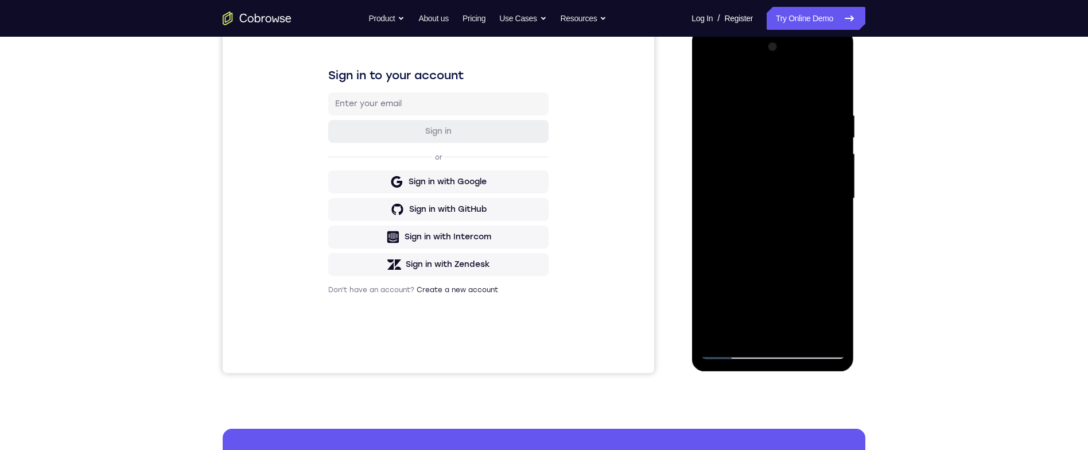
click at [790, 112] on div at bounding box center [772, 198] width 145 height 321
click at [831, 91] on div at bounding box center [772, 198] width 145 height 321
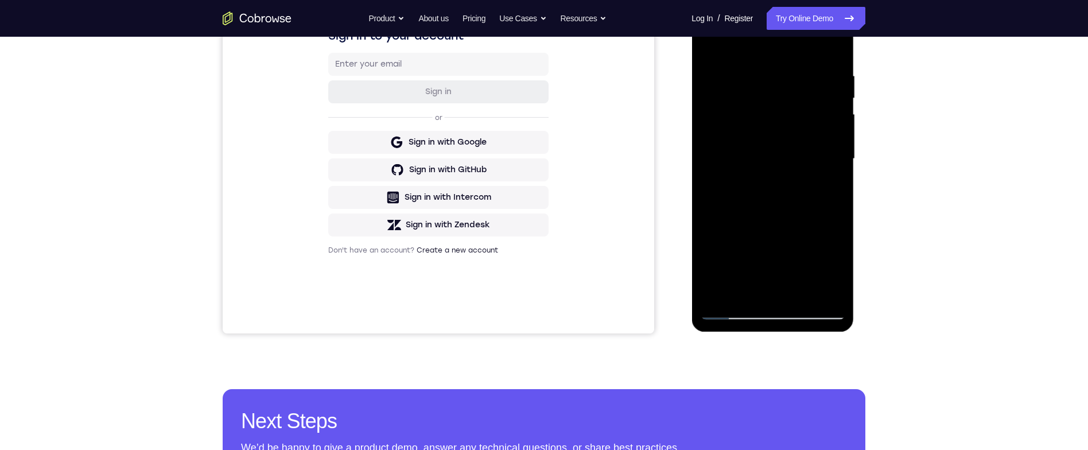
scroll to position [196, 0]
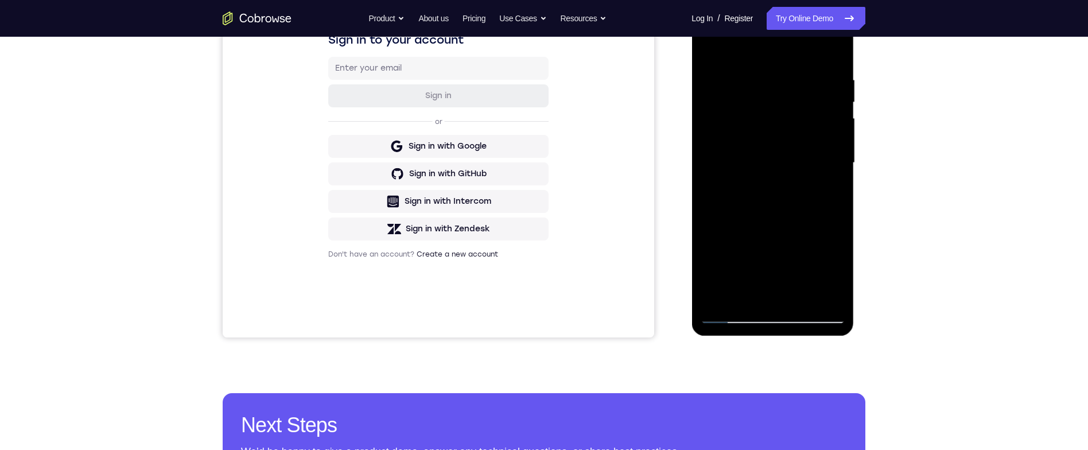
click at [800, 301] on div at bounding box center [772, 162] width 145 height 321
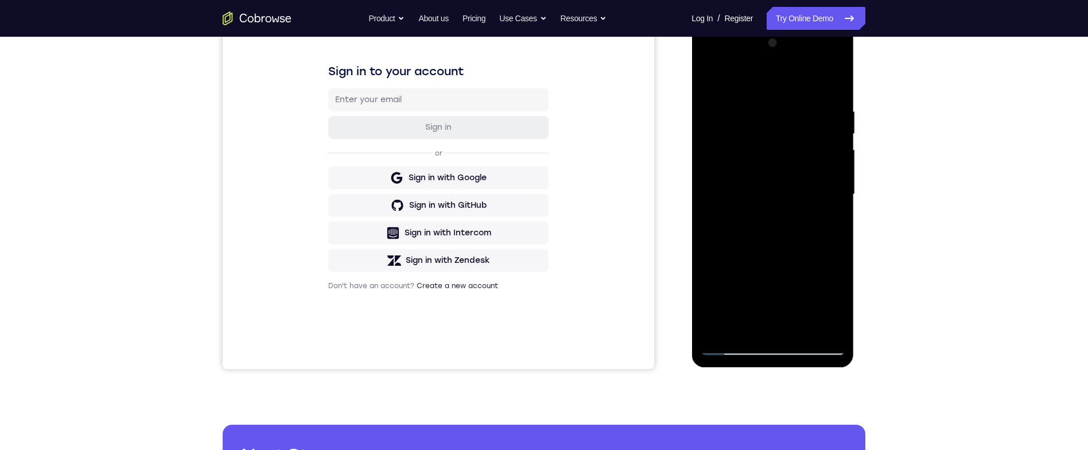
click at [678, 133] on div "Your Support Agent Your Customer Web iOS Android" at bounding box center [544, 157] width 643 height 424
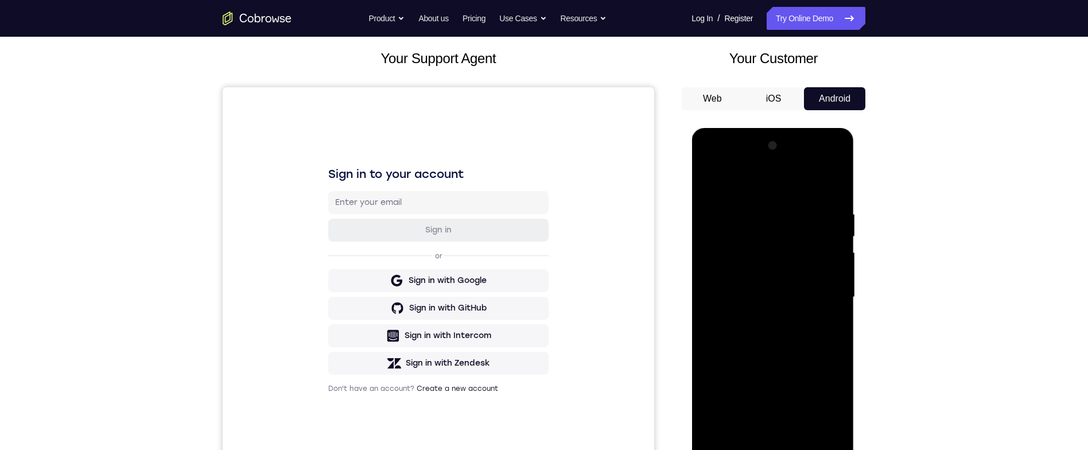
click at [714, 182] on div at bounding box center [772, 297] width 145 height 321
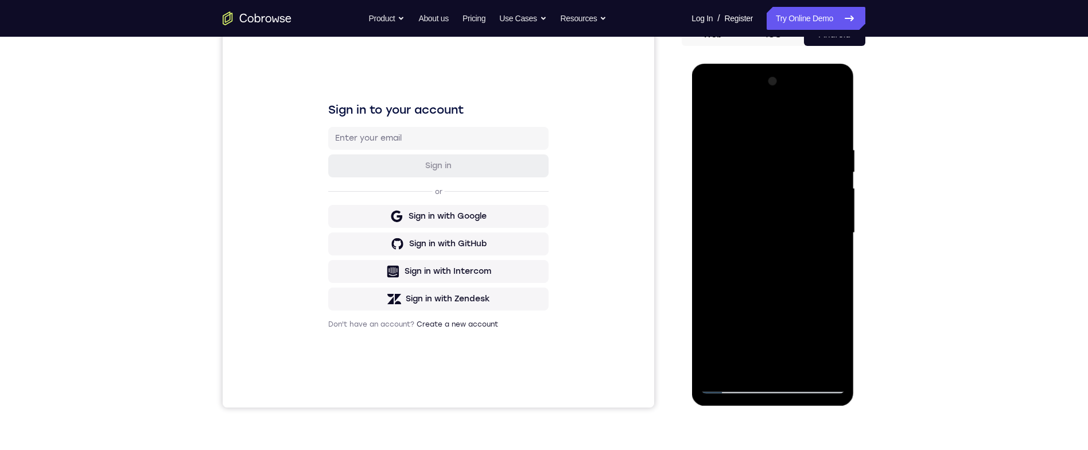
scroll to position [166, 0]
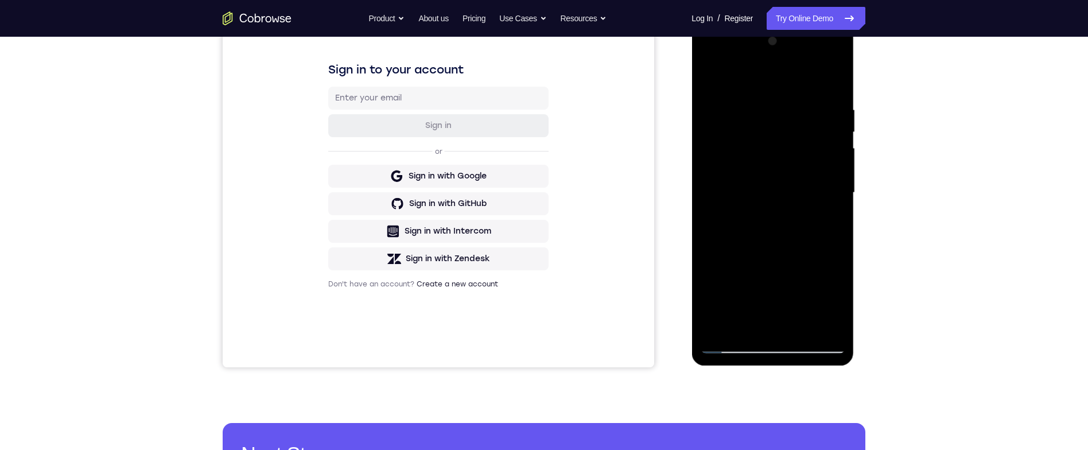
click at [826, 333] on div at bounding box center [772, 192] width 145 height 321
click at [711, 324] on div at bounding box center [772, 192] width 145 height 321
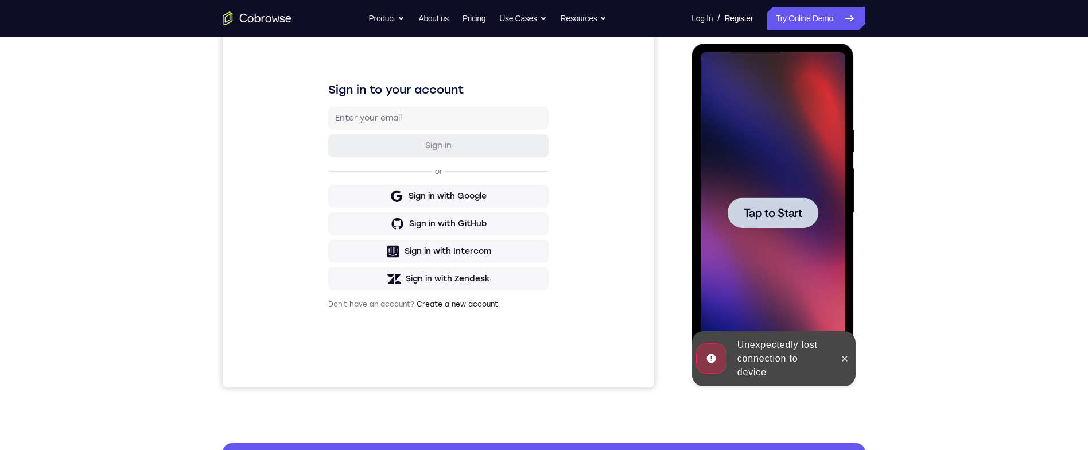
scroll to position [194, 0]
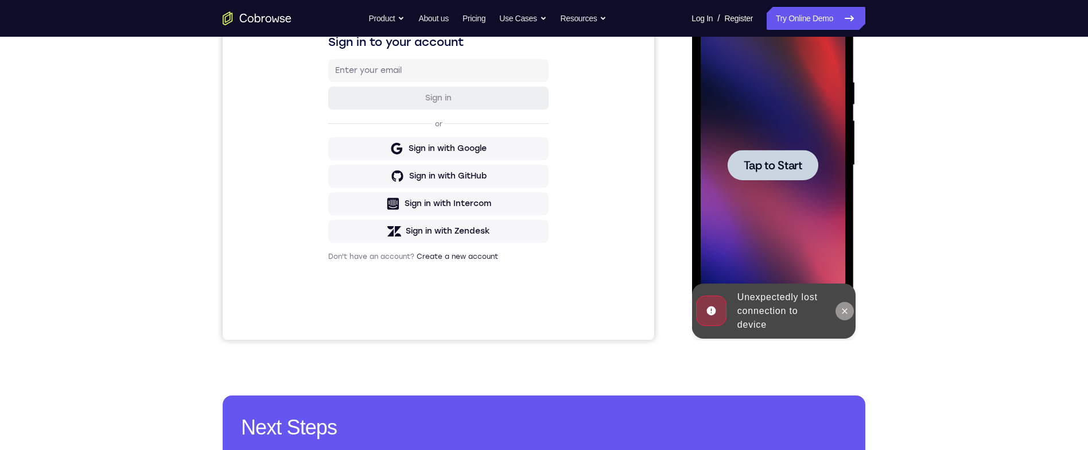
click at [845, 310] on icon at bounding box center [843, 310] width 9 height 9
